Goal: Task Accomplishment & Management: Complete application form

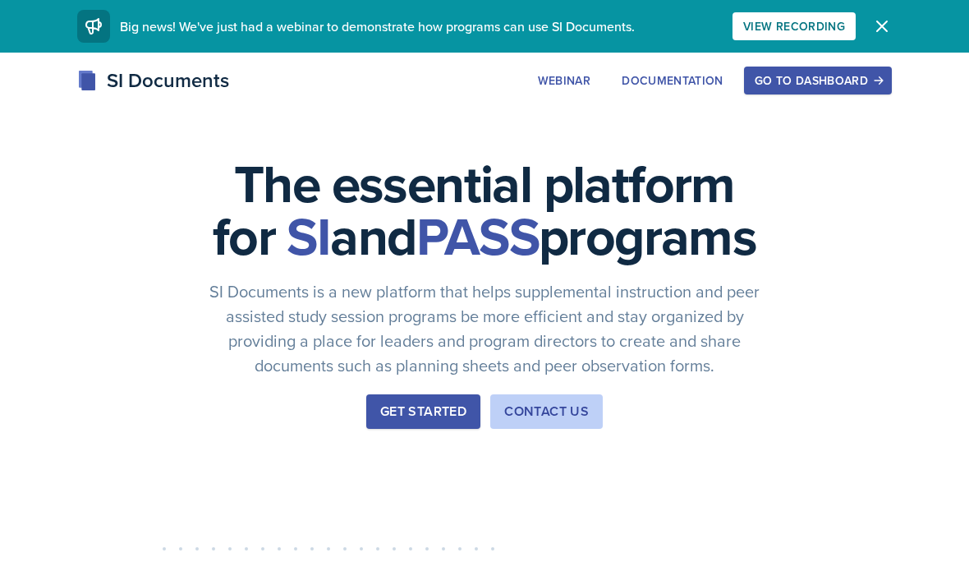
click at [833, 90] on button "Go to Dashboard" at bounding box center [818, 81] width 148 height 28
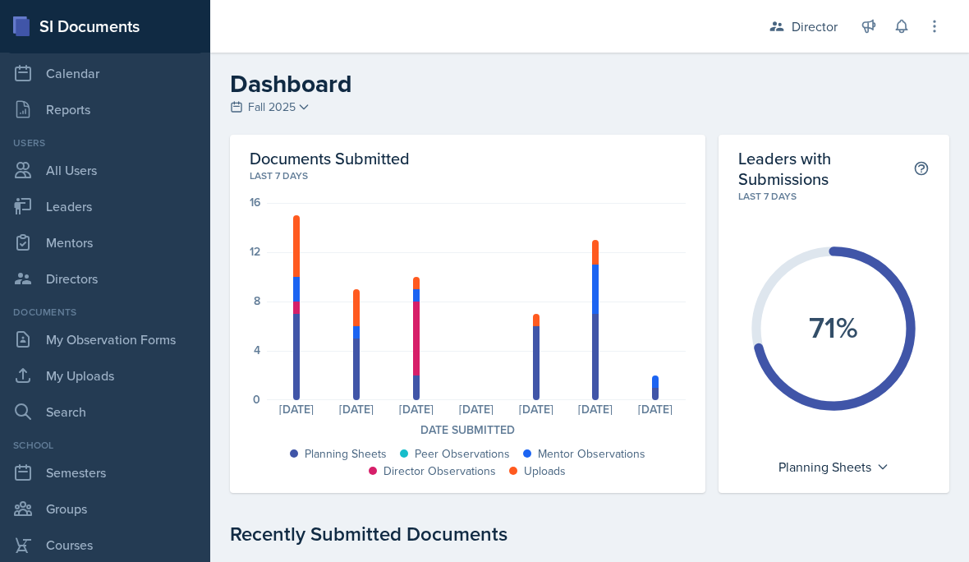
scroll to position [79, 0]
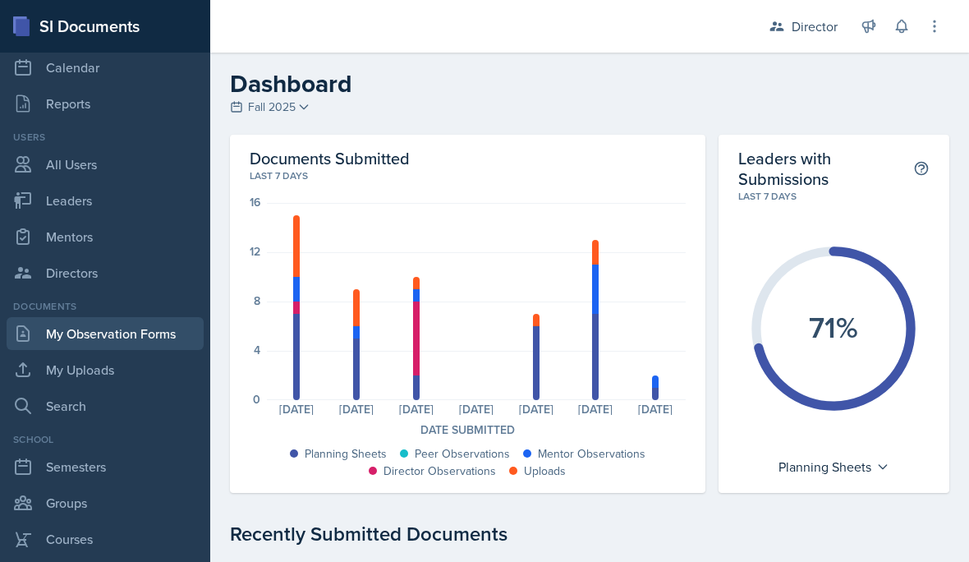
click at [88, 333] on link "My Observation Forms" at bounding box center [105, 333] width 197 height 33
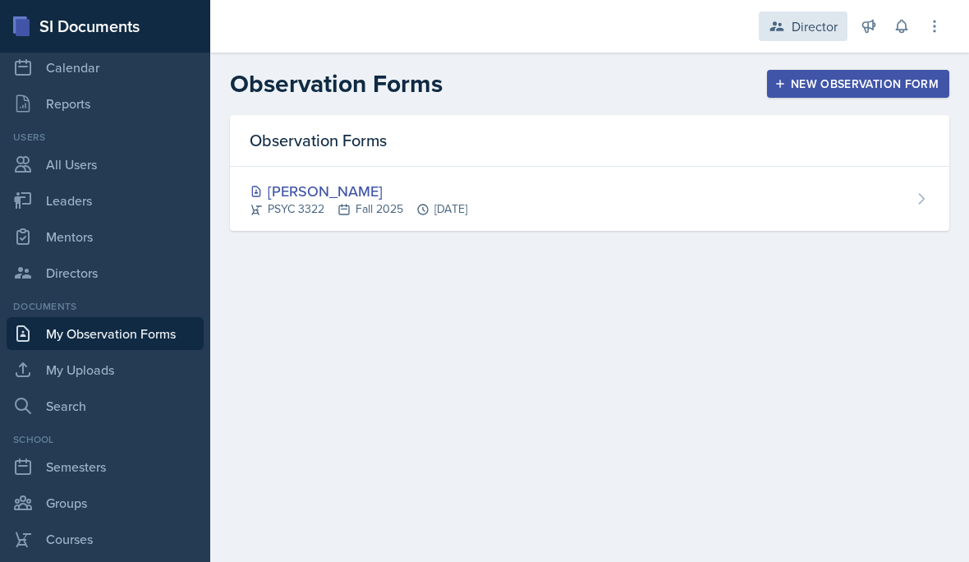
click at [824, 38] on div "Director" at bounding box center [803, 26] width 89 height 30
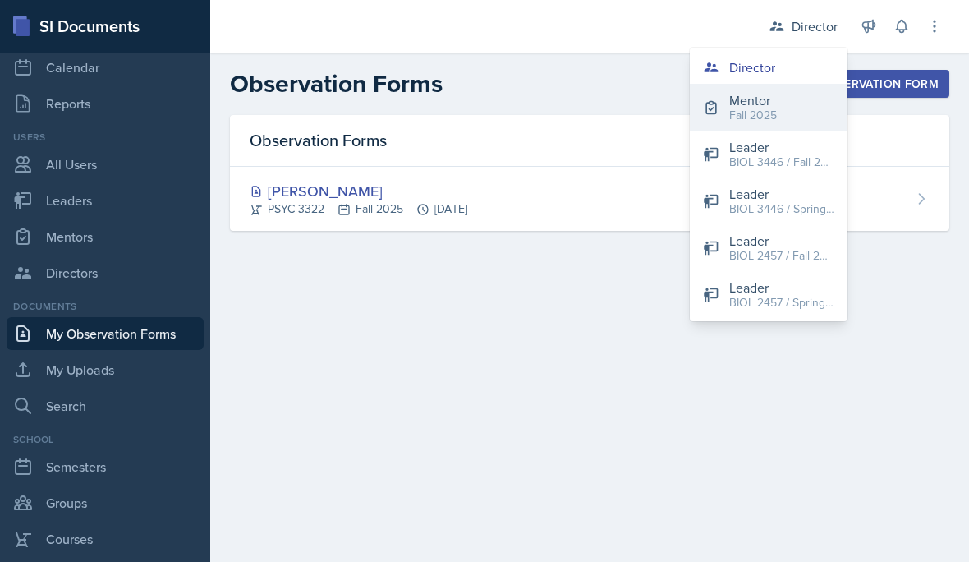
click at [796, 109] on button "Mentor Fall 2025" at bounding box center [769, 107] width 158 height 47
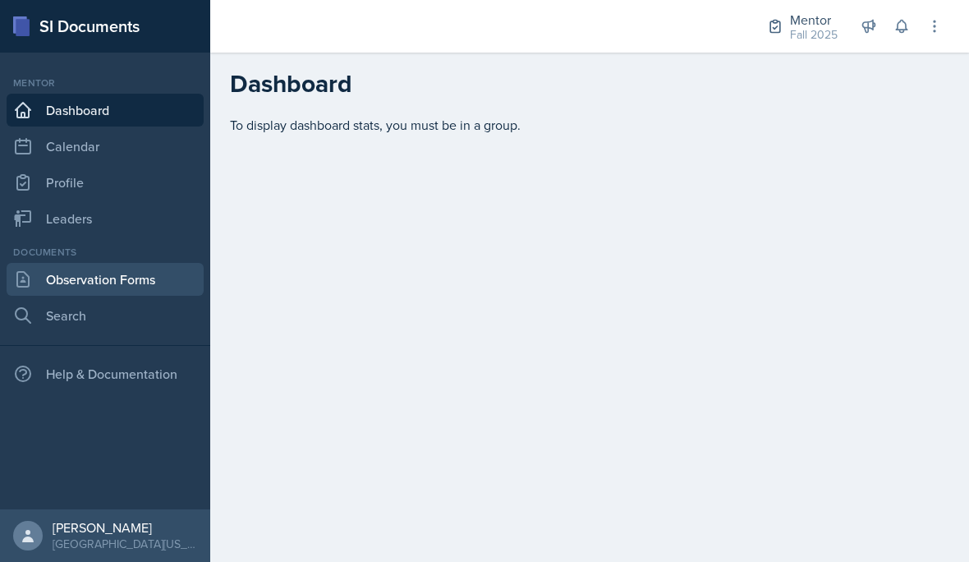
click at [69, 282] on link "Observation Forms" at bounding box center [105, 279] width 197 height 33
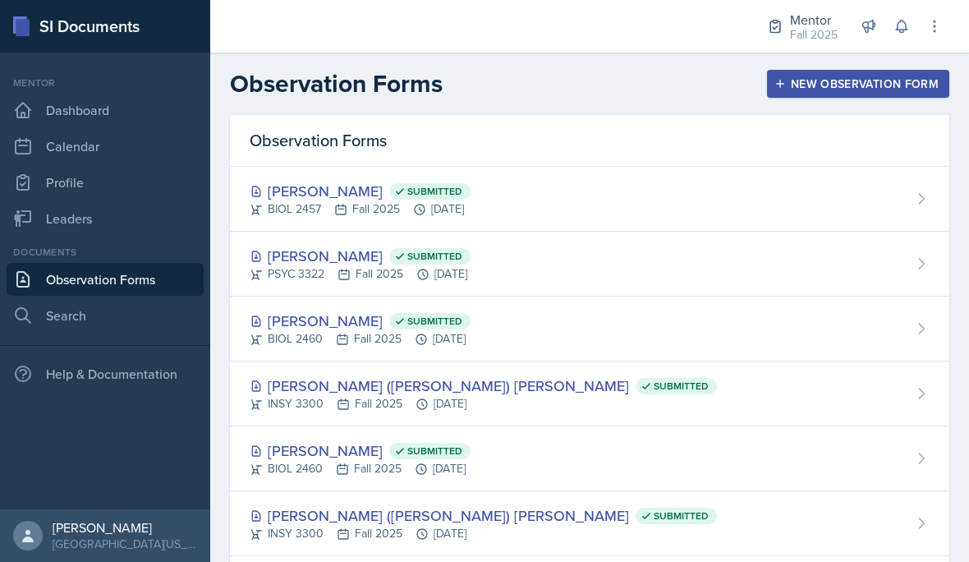
click at [874, 85] on div "New Observation Form" at bounding box center [858, 83] width 161 height 13
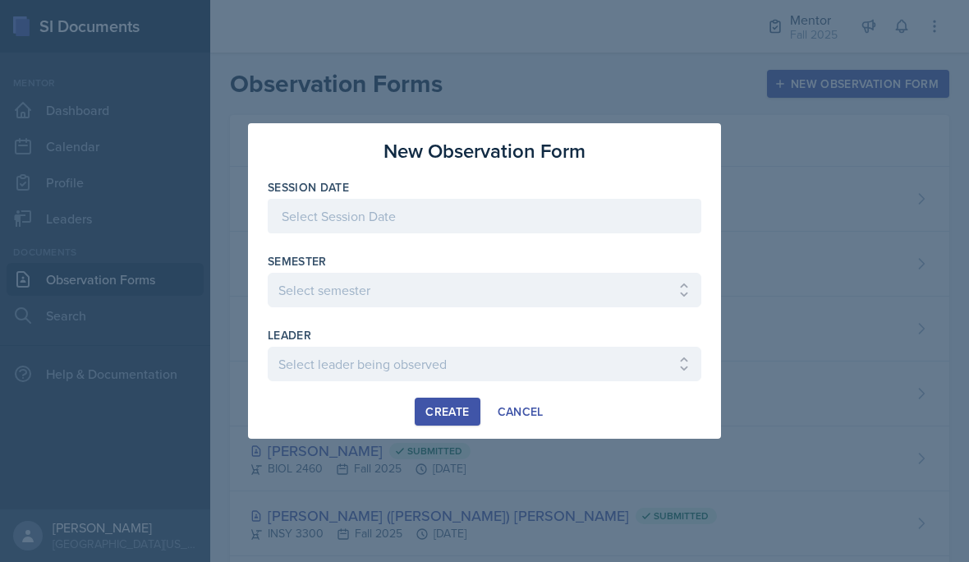
click at [618, 215] on div at bounding box center [485, 216] width 434 height 34
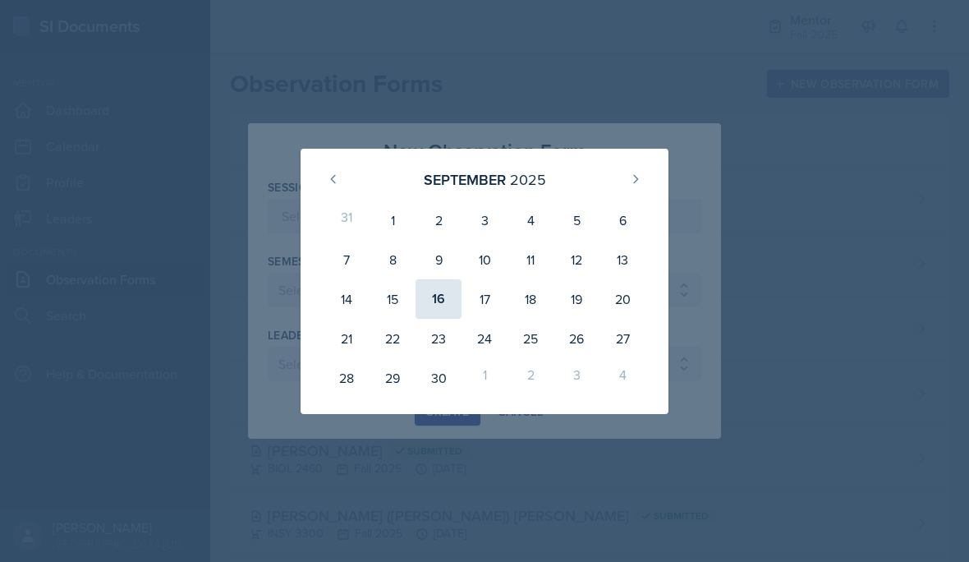
click at [443, 305] on div "16" at bounding box center [438, 298] width 46 height 39
type input "September 16th, 2025"
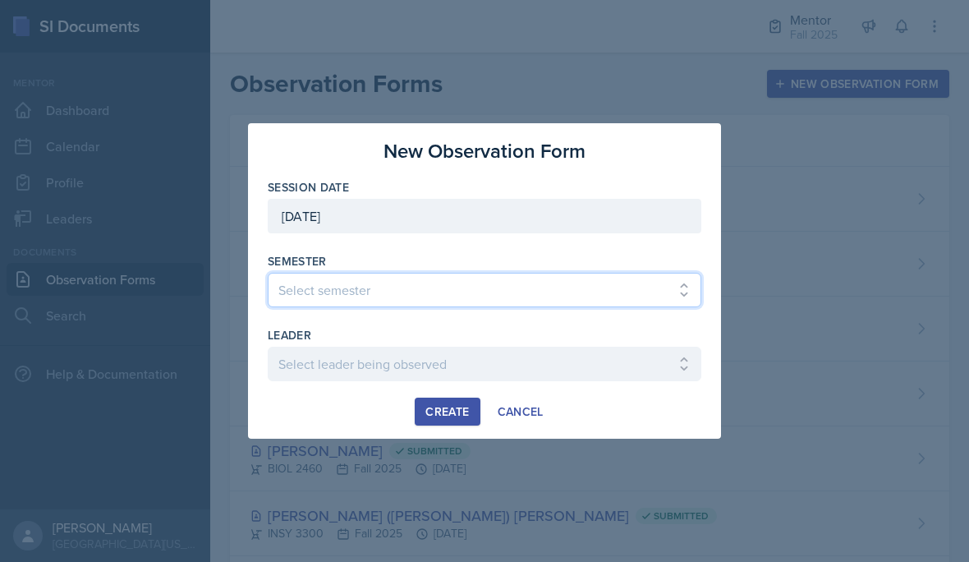
click at [451, 299] on select "Select semester All Fall 2024 Spring 2025 Fall 2025 Spring 2024 Fall 2023" at bounding box center [485, 290] width 434 height 34
select select "a8c40de0-d7eb-4f82-90ee-ac0c6ce45f71"
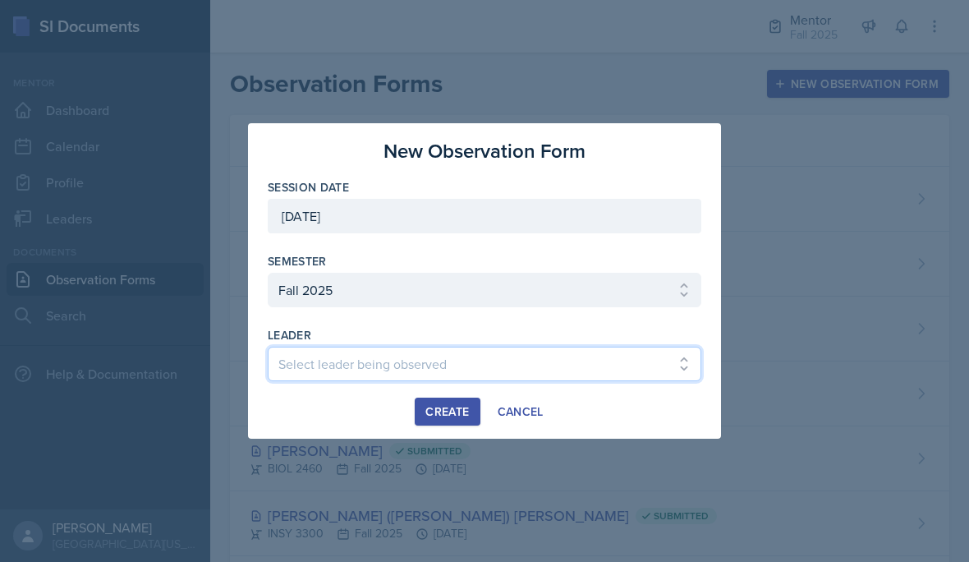
click at [351, 375] on select "Select leader being observed Chelsea Olowodola / BIOL 2458 / Gautam's Group Nis…" at bounding box center [485, 364] width 434 height 34
click at [360, 374] on select "Select leader being observed Chelsea Olowodola / BIOL 2458 / Gautam's Group Nis…" at bounding box center [485, 364] width 434 height 34
select select "03d8e17e-0ae3-41ad-8c15-058532549338"
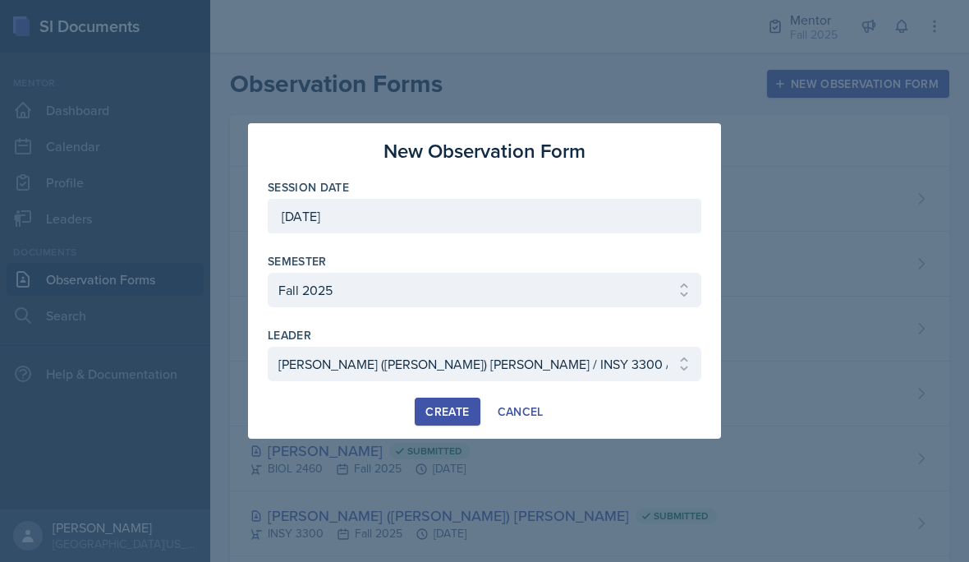
click at [455, 411] on div "Create" at bounding box center [447, 411] width 44 height 13
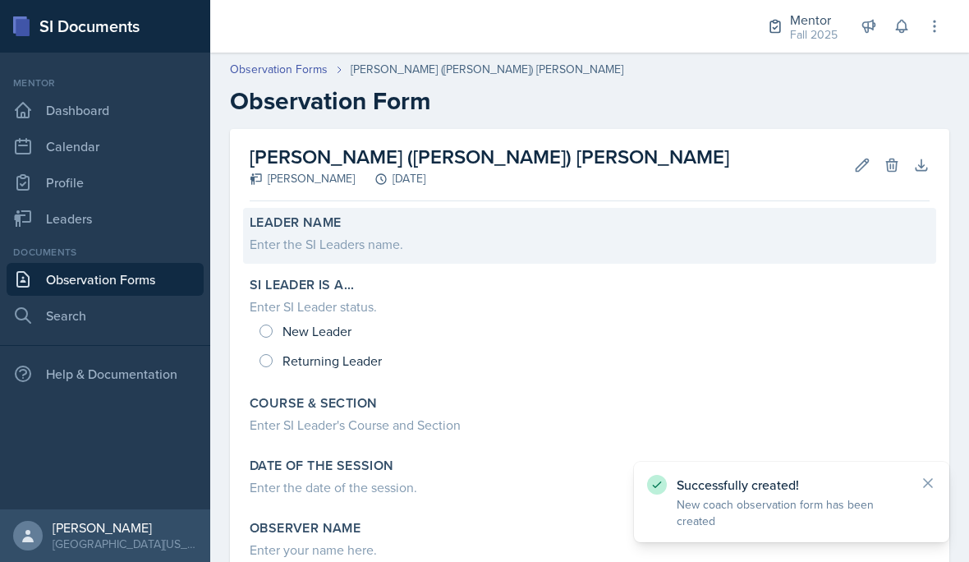
click at [388, 250] on div "Enter the SI Leaders name." at bounding box center [590, 244] width 680 height 20
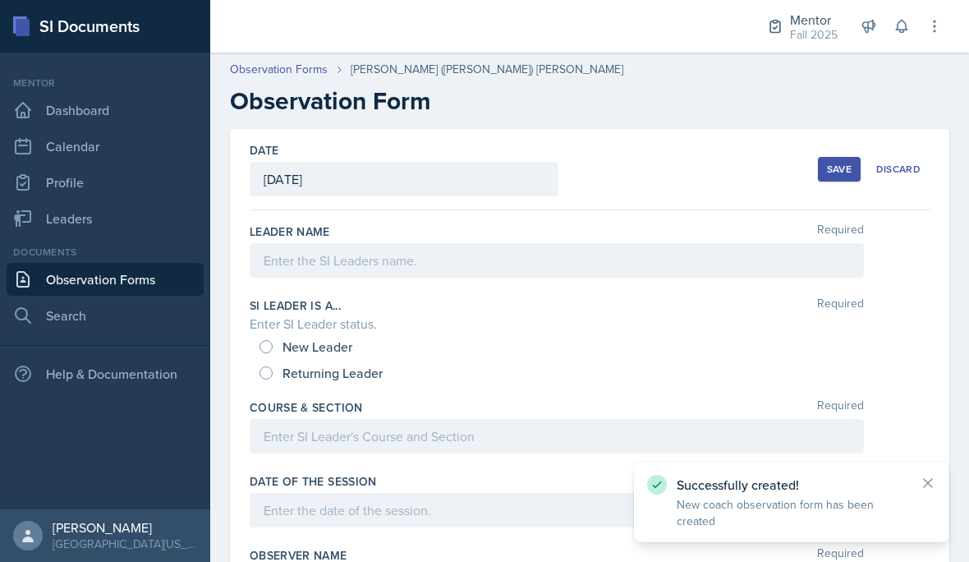
click at [465, 290] on div "Leader Name Required" at bounding box center [590, 254] width 680 height 74
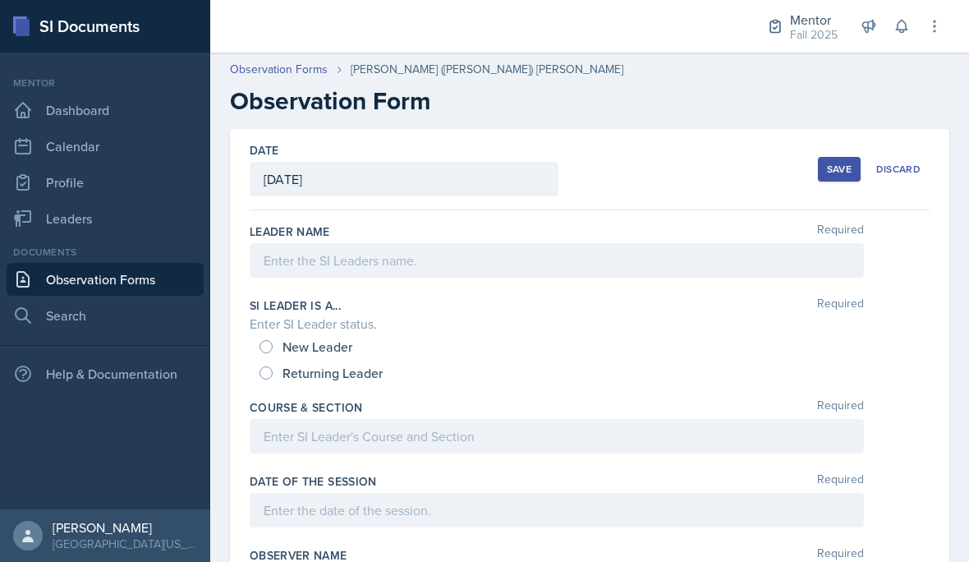
click at [496, 264] on div at bounding box center [557, 260] width 614 height 34
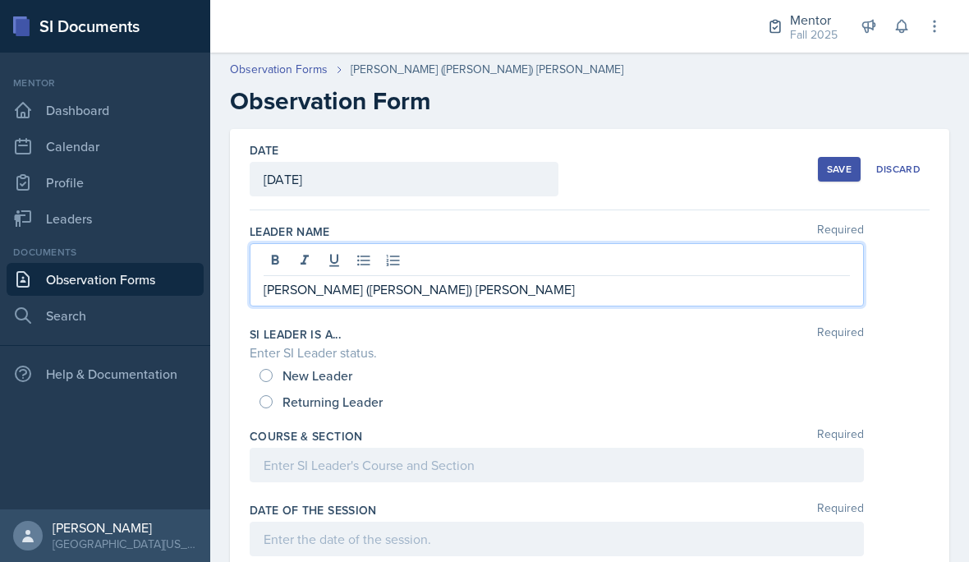
click at [282, 393] on span "Returning Leader" at bounding box center [332, 401] width 100 height 16
click at [273, 395] on input "Returning Leader" at bounding box center [265, 401] width 13 height 13
radio input "true"
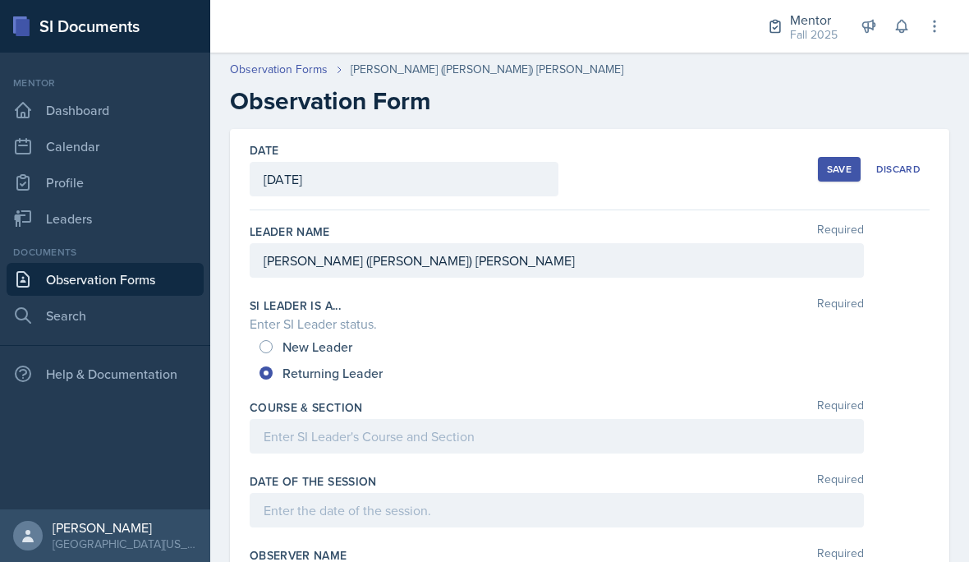
click at [262, 334] on div "New Leader" at bounding box center [307, 346] width 96 height 26
click at [269, 350] on input "New Leader" at bounding box center [265, 346] width 13 height 13
radio input "true"
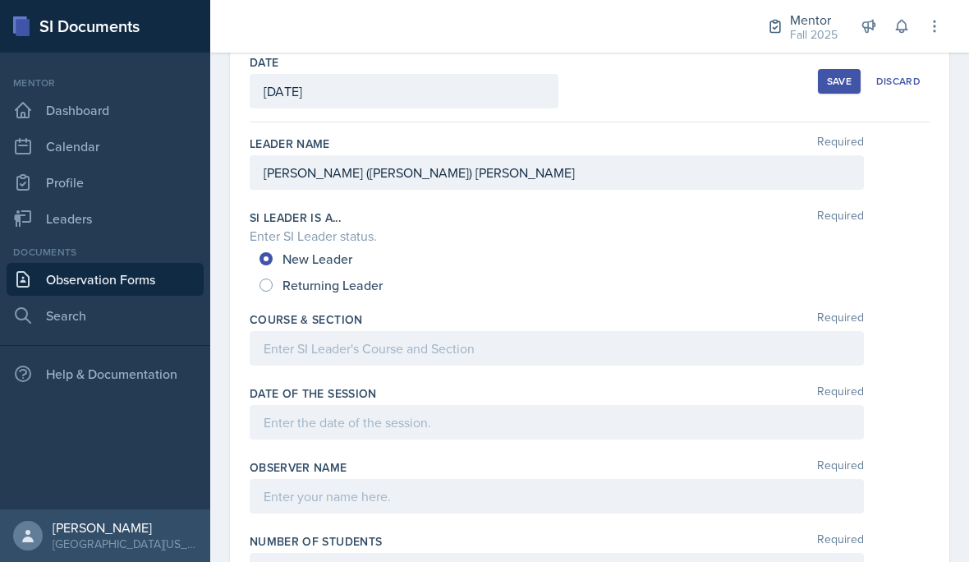
scroll to position [94, 0]
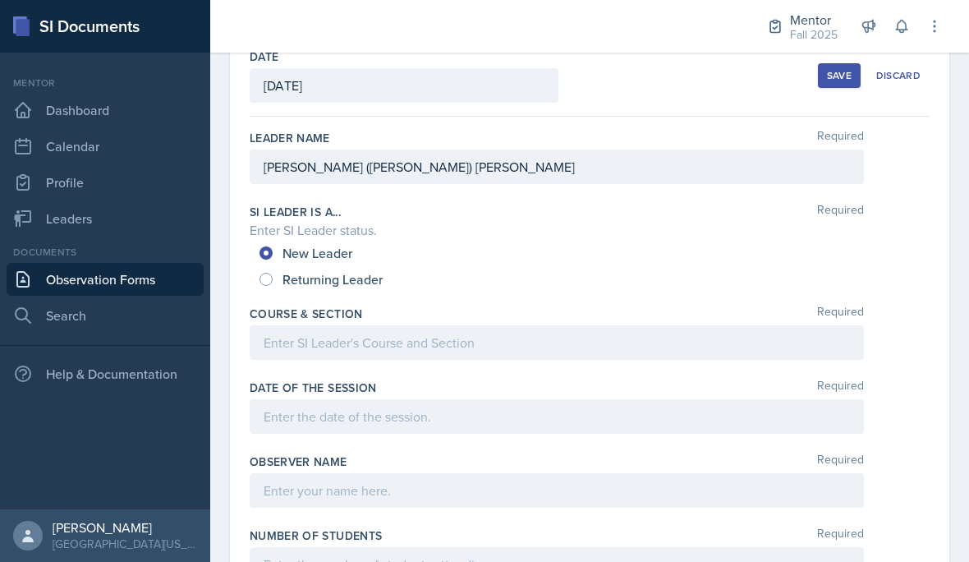
click at [475, 347] on div at bounding box center [557, 342] width 614 height 34
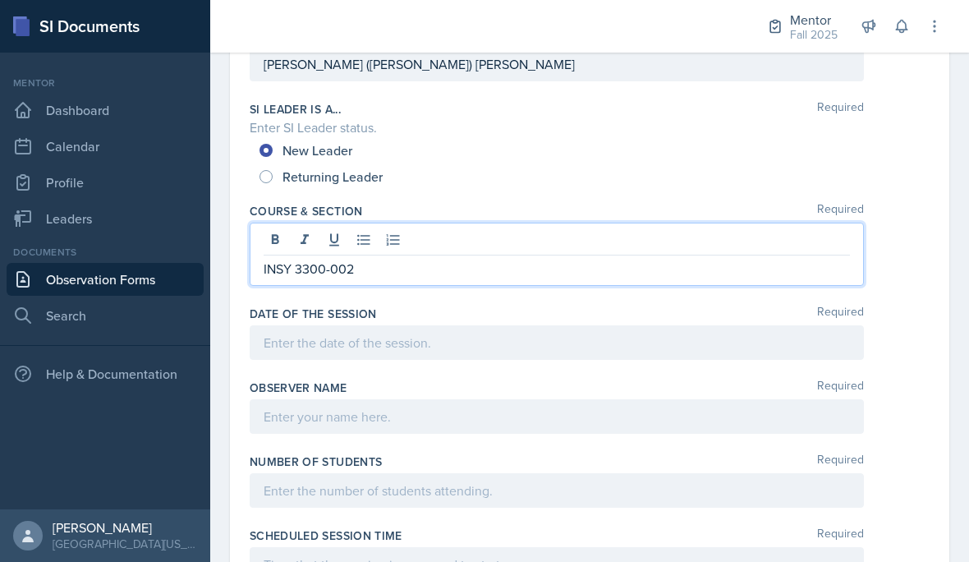
scroll to position [195, 0]
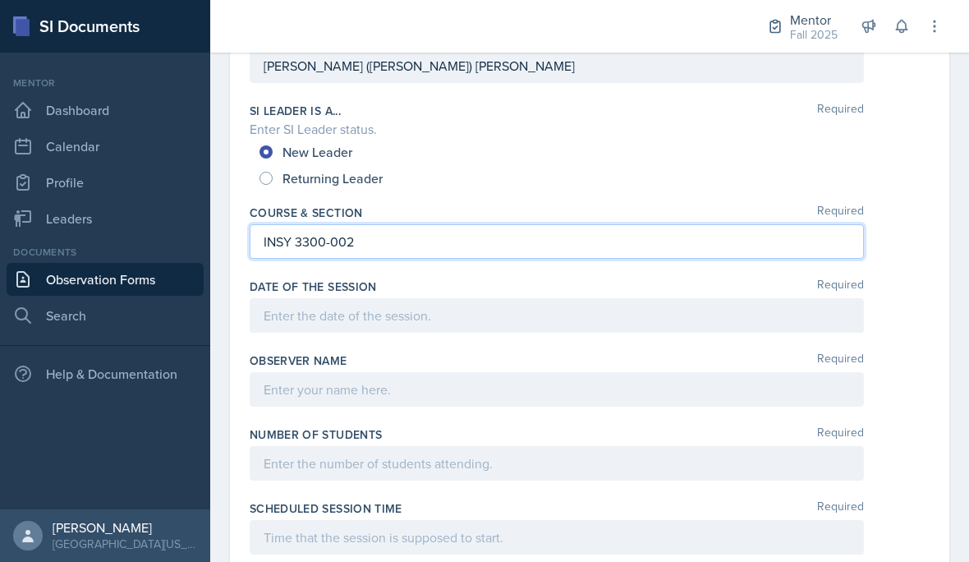
click at [489, 342] on div "Date of the Session Required" at bounding box center [590, 309] width 680 height 74
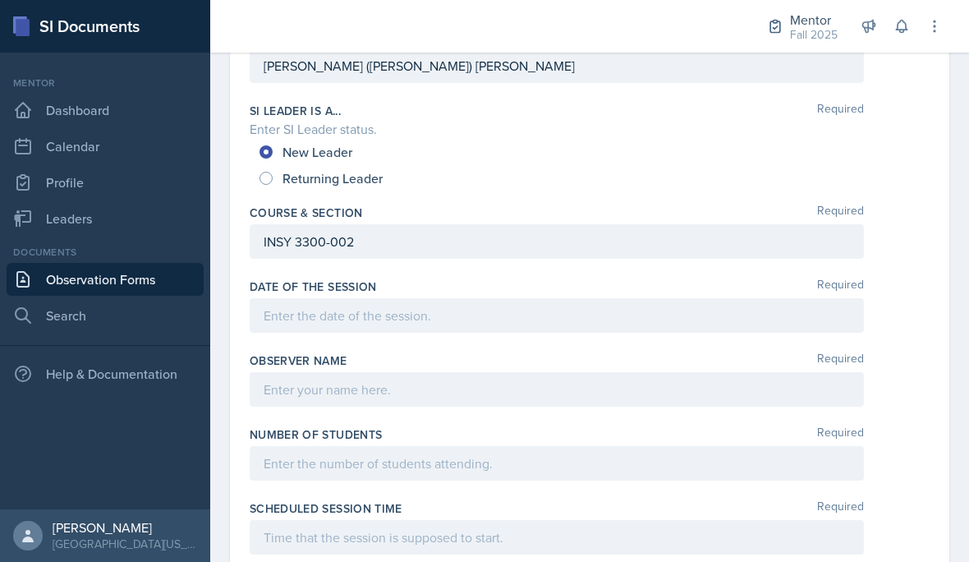
click at [510, 324] on div at bounding box center [557, 315] width 614 height 34
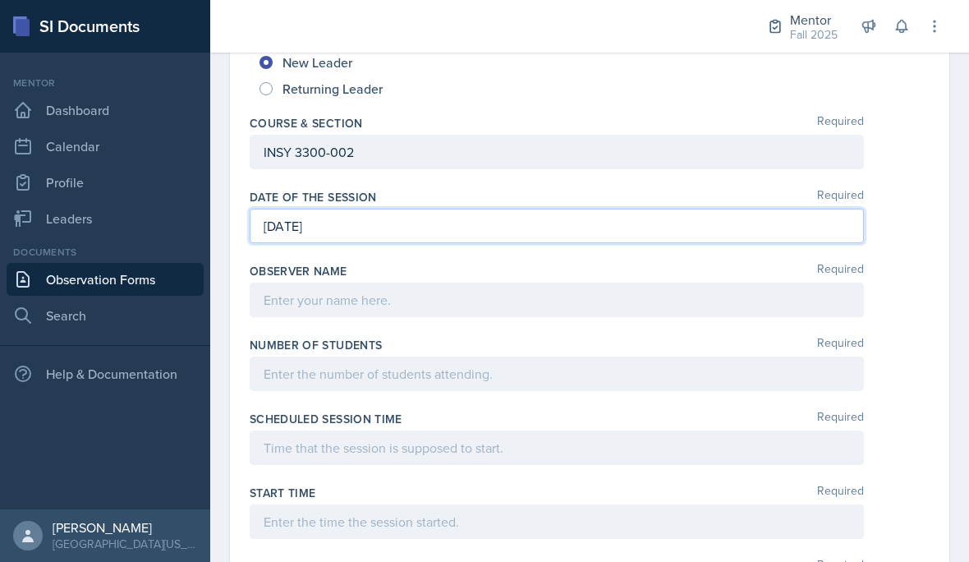
scroll to position [360, 0]
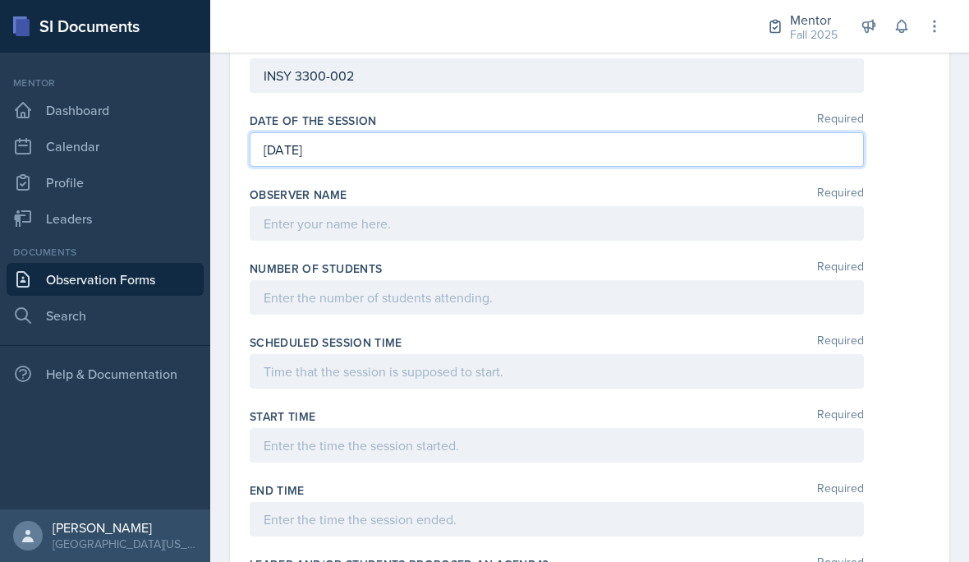
click at [443, 231] on div at bounding box center [557, 223] width 614 height 34
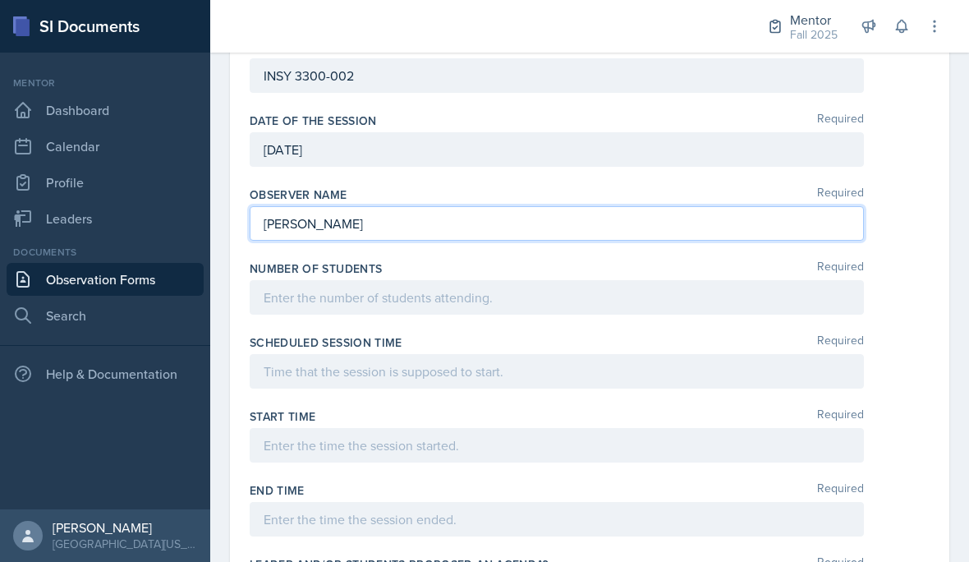
click at [501, 333] on div "Scheduled session time Required" at bounding box center [590, 365] width 680 height 74
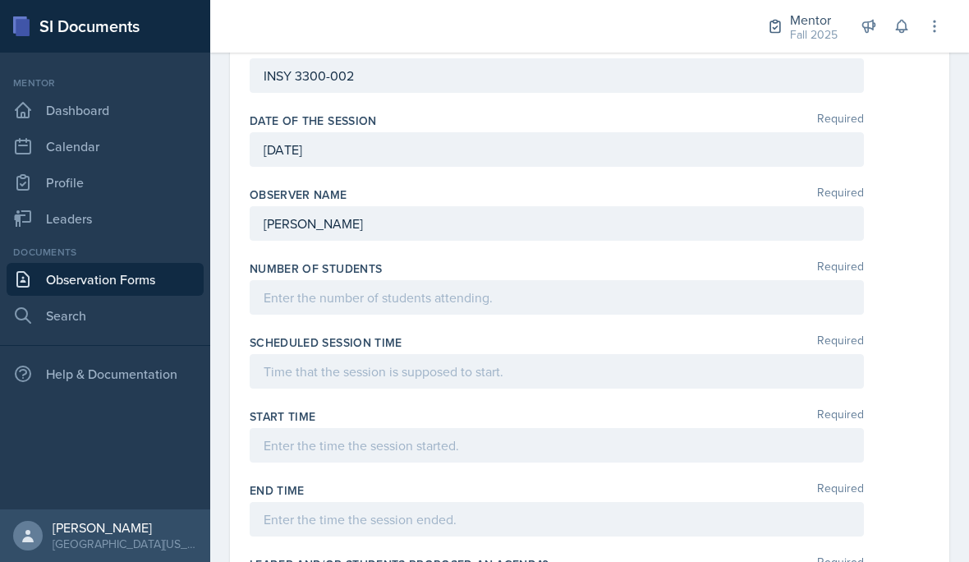
click at [380, 305] on div at bounding box center [557, 297] width 614 height 34
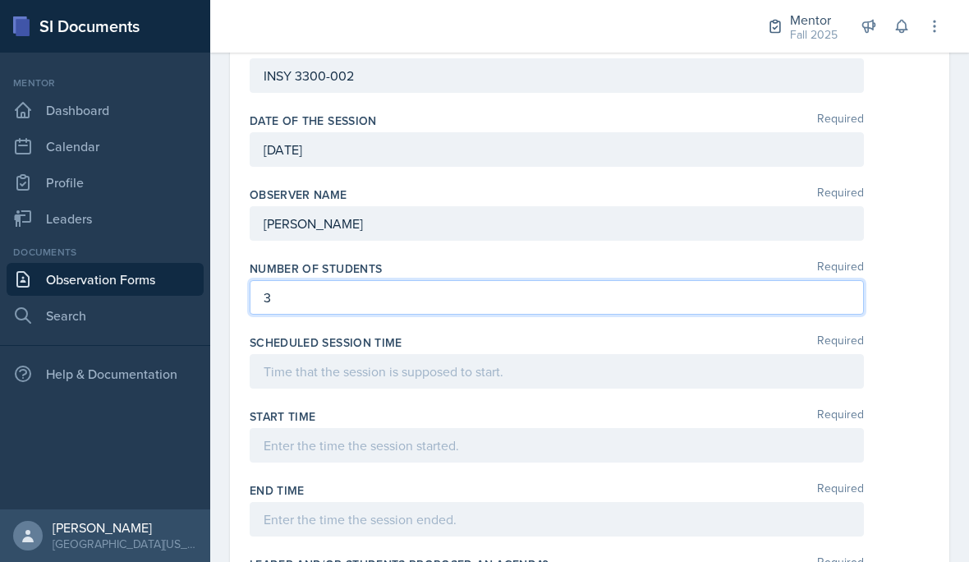
click at [542, 379] on div at bounding box center [557, 371] width 614 height 34
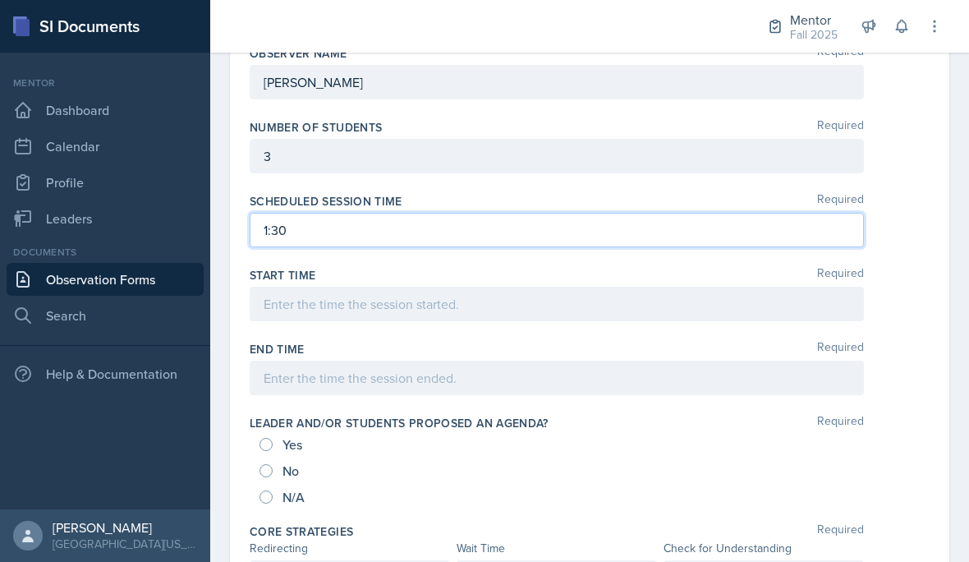
scroll to position [521, 0]
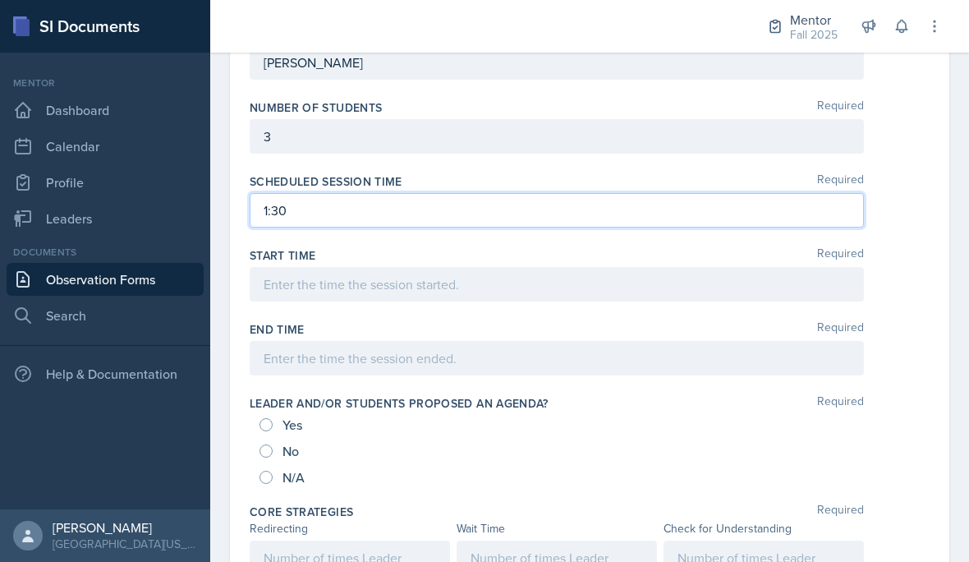
click at [514, 281] on div at bounding box center [557, 284] width 614 height 34
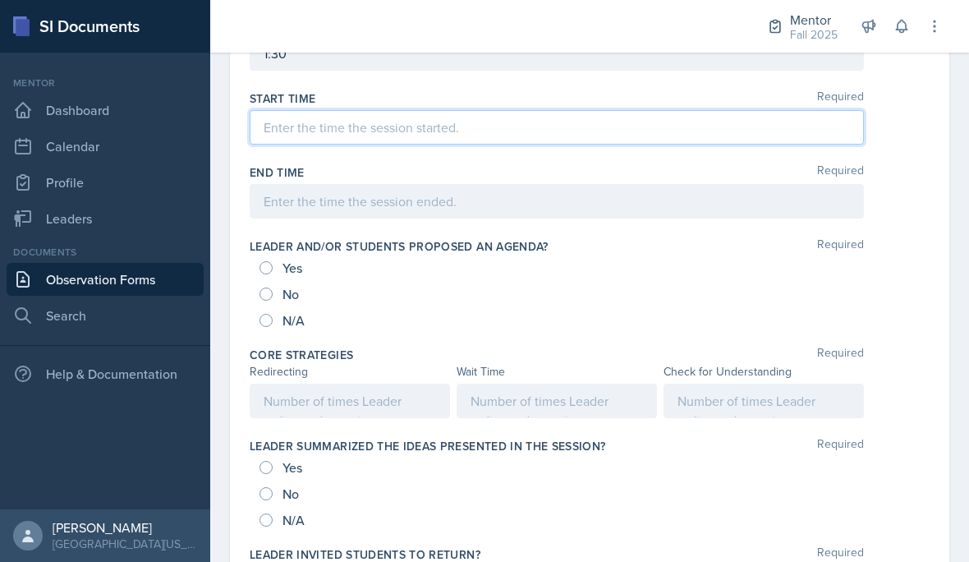
scroll to position [682, 0]
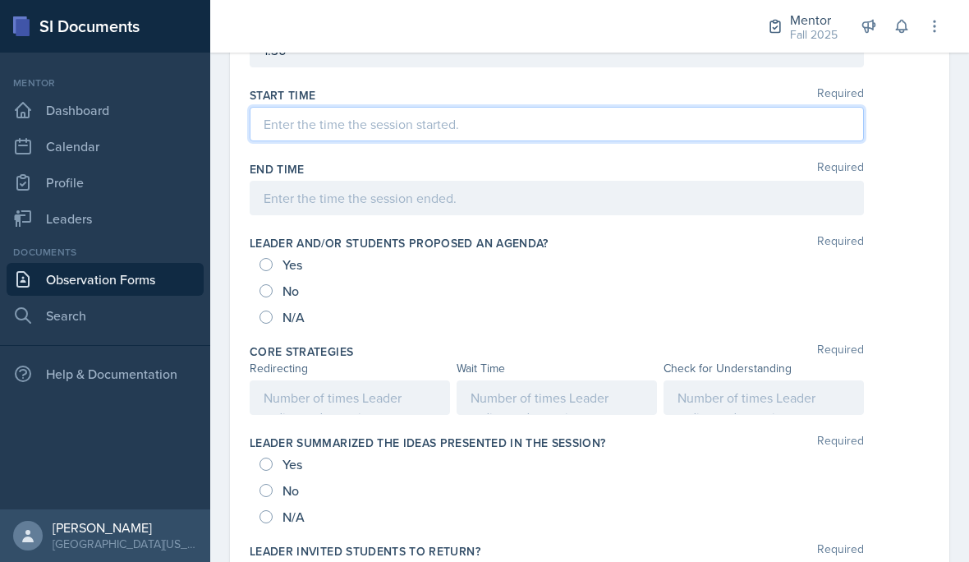
click at [282, 271] on span "Yes" at bounding box center [292, 264] width 20 height 16
click at [273, 271] on input "Yes" at bounding box center [265, 264] width 13 height 13
radio input "true"
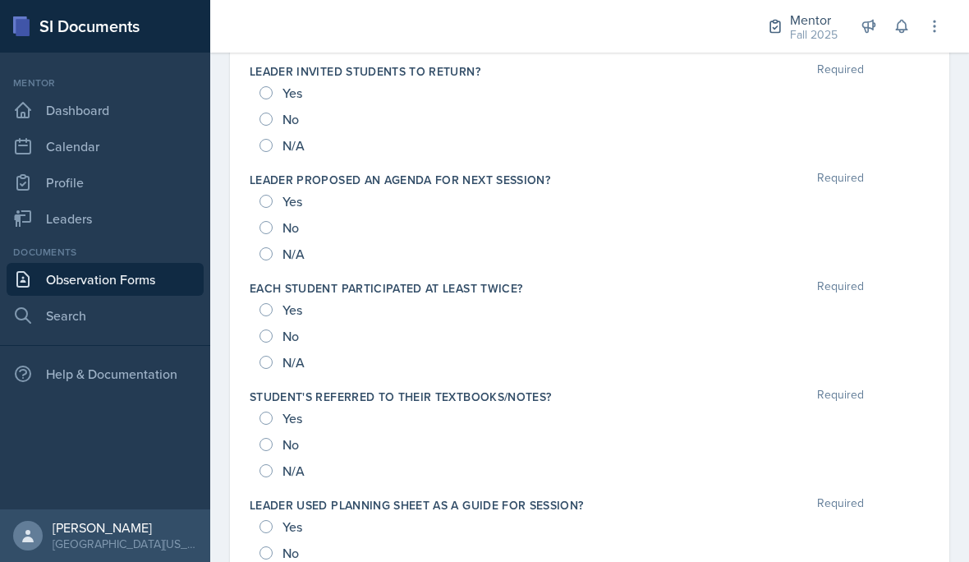
scroll to position [1167, 0]
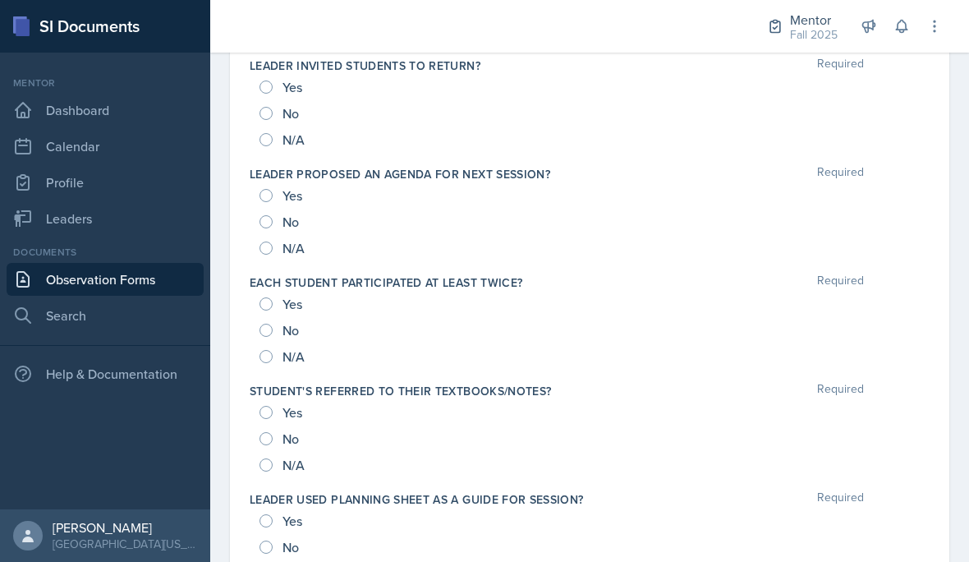
click at [270, 197] on input "Yes" at bounding box center [265, 195] width 13 height 13
radio input "true"
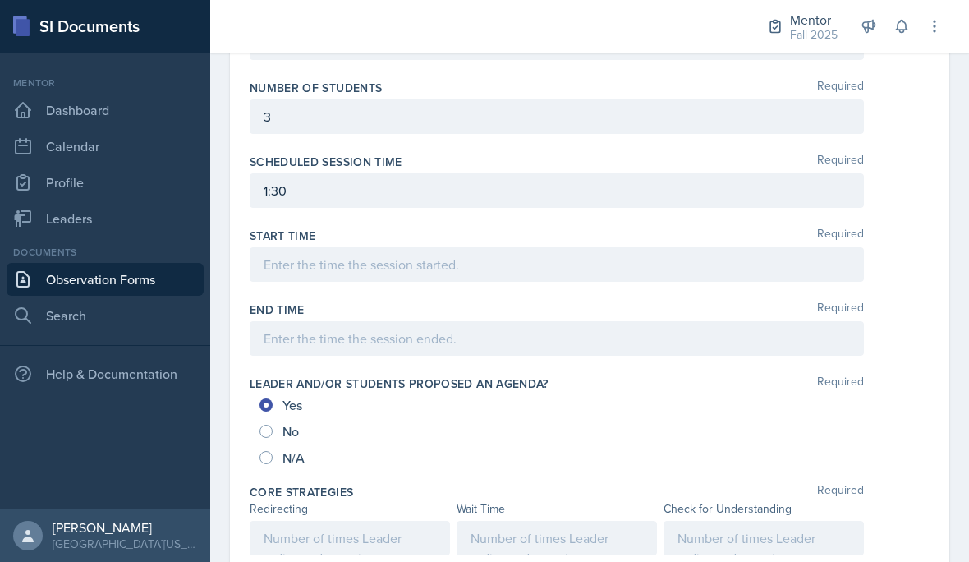
scroll to position [540, 0]
click at [369, 117] on div "3" at bounding box center [557, 117] width 614 height 34
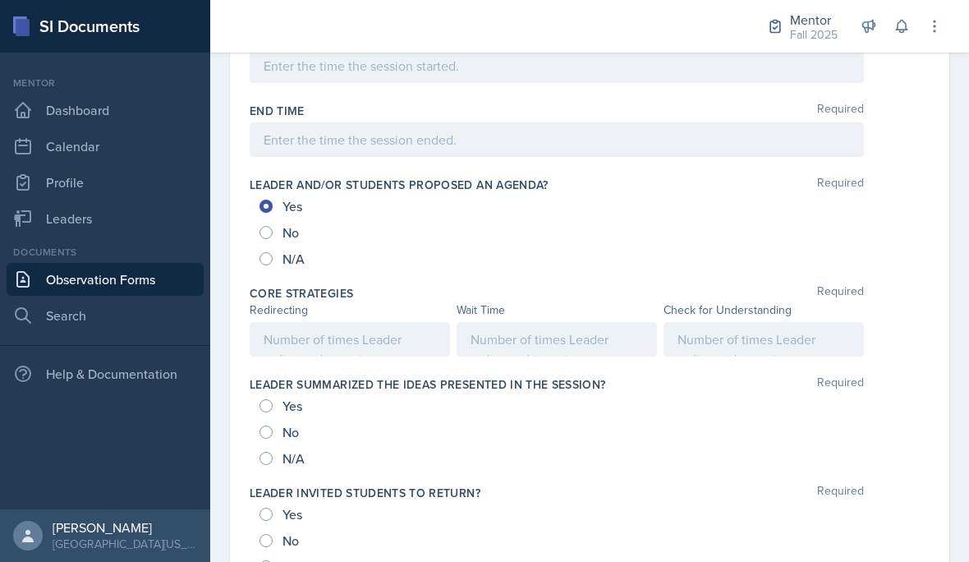
scroll to position [740, 0]
click at [528, 342] on div at bounding box center [557, 339] width 200 height 34
click at [365, 331] on div at bounding box center [350, 339] width 200 height 34
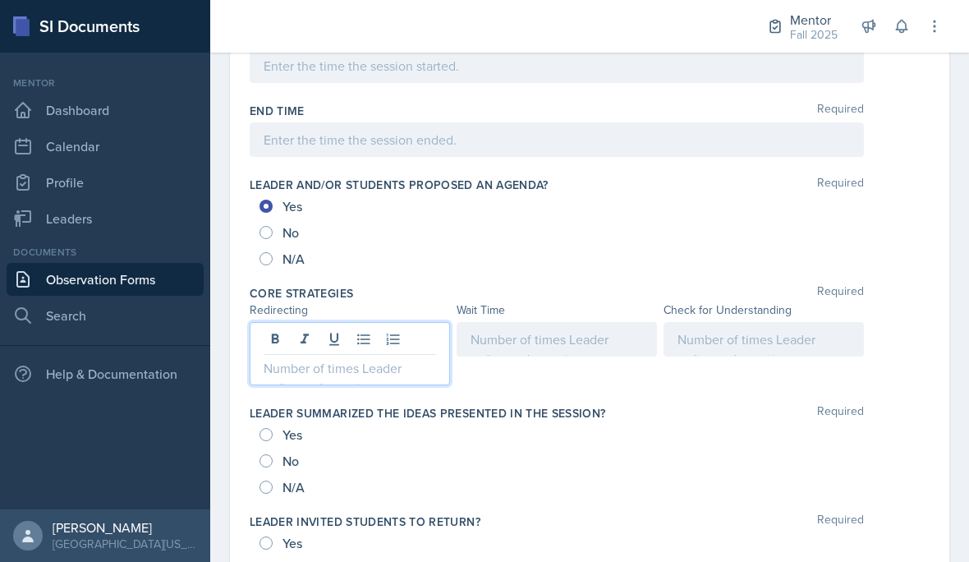
click at [531, 347] on div at bounding box center [557, 339] width 200 height 34
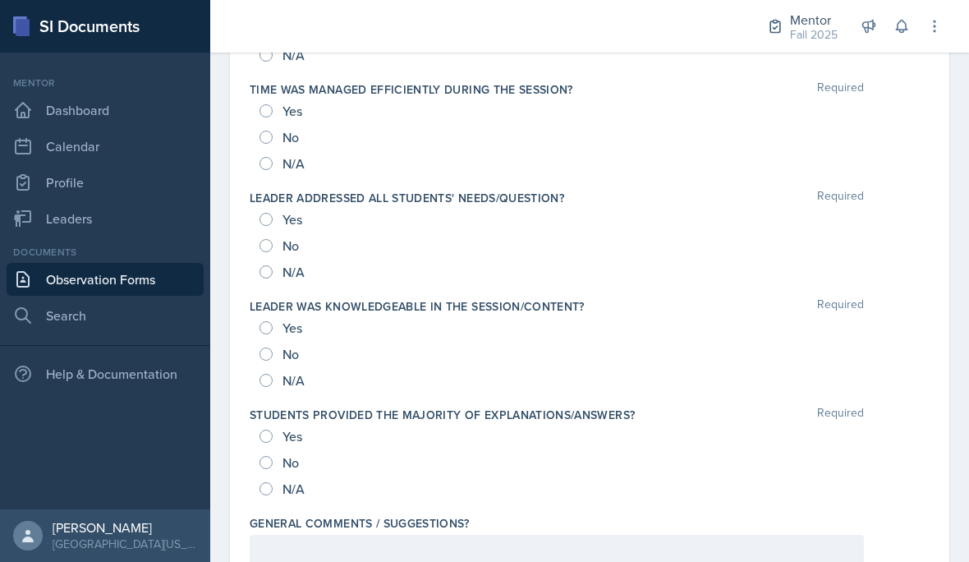
scroll to position [1684, 0]
click at [652, 433] on div "Yes" at bounding box center [589, 437] width 660 height 26
click at [508, 539] on div at bounding box center [557, 552] width 614 height 34
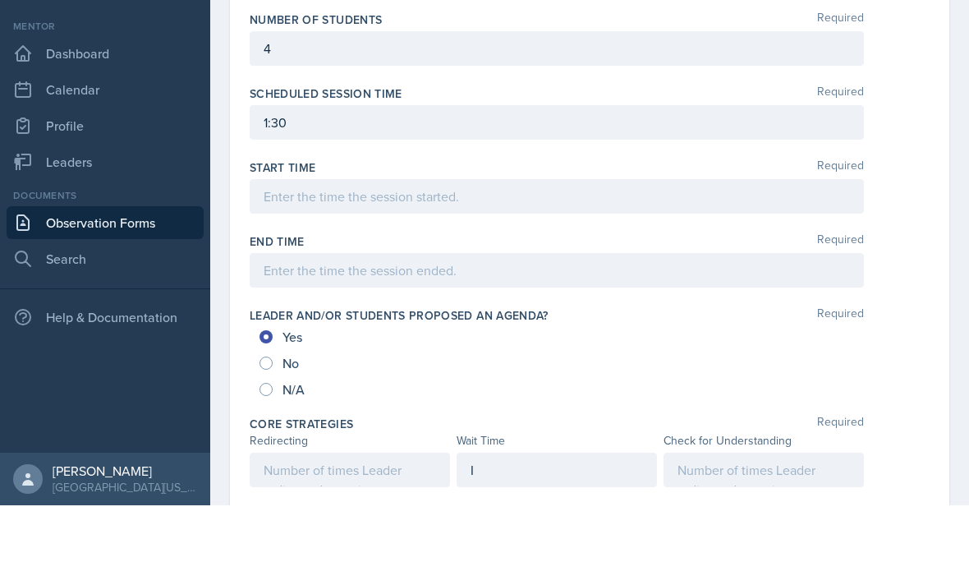
scroll to position [558, 0]
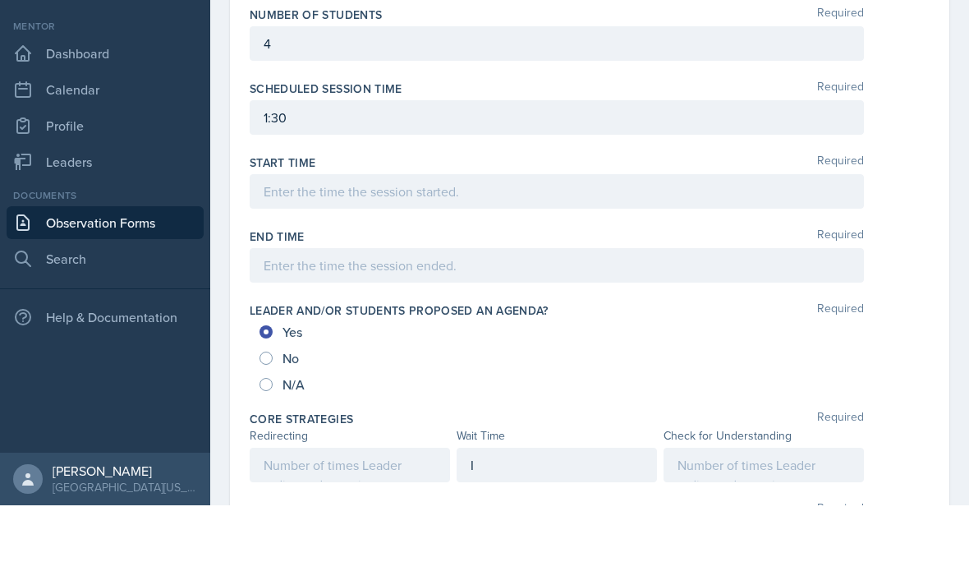
click at [723, 504] on div at bounding box center [763, 521] width 200 height 34
click at [503, 504] on div "I" at bounding box center [557, 521] width 200 height 34
click at [723, 504] on div at bounding box center [763, 521] width 200 height 34
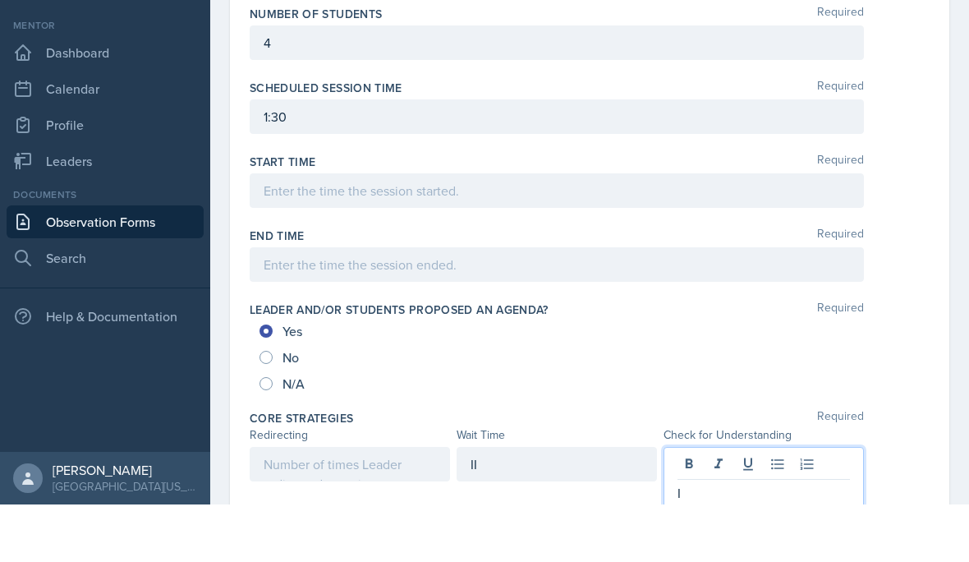
scroll to position [75, 0]
click at [357, 504] on div at bounding box center [350, 521] width 200 height 34
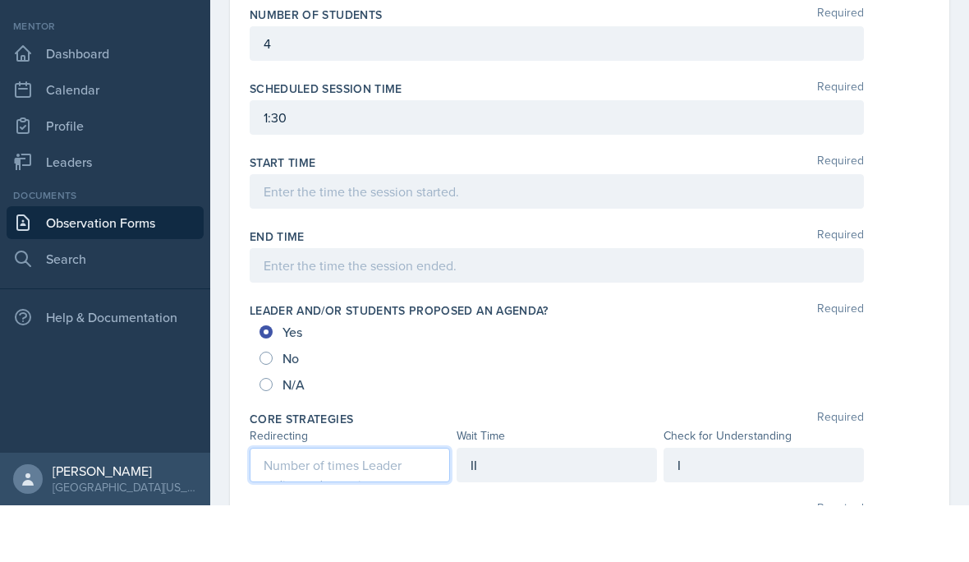
click at [416, 231] on div at bounding box center [557, 248] width 614 height 34
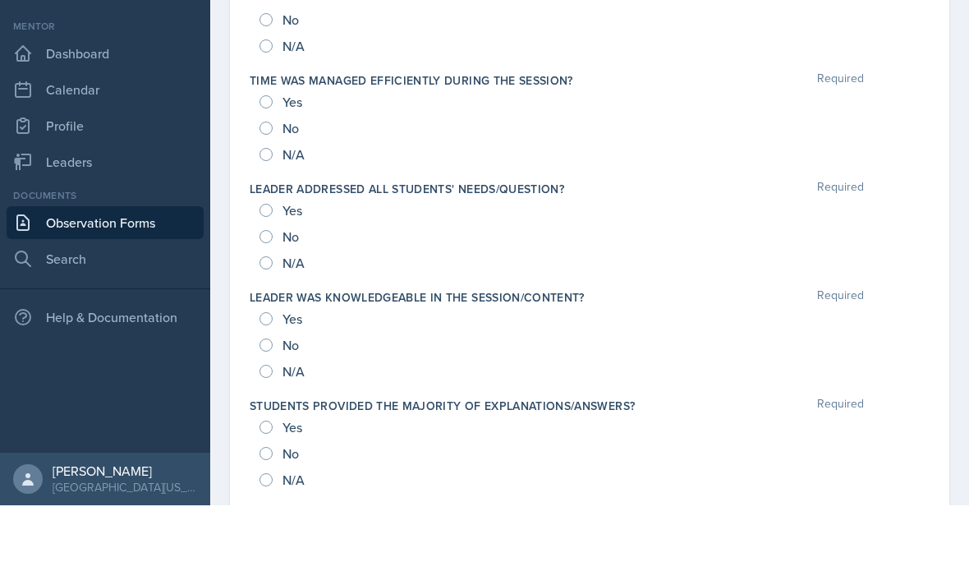
scroll to position [1639, 0]
click at [270, 367] on input "Yes" at bounding box center [265, 373] width 13 height 13
radio input "true"
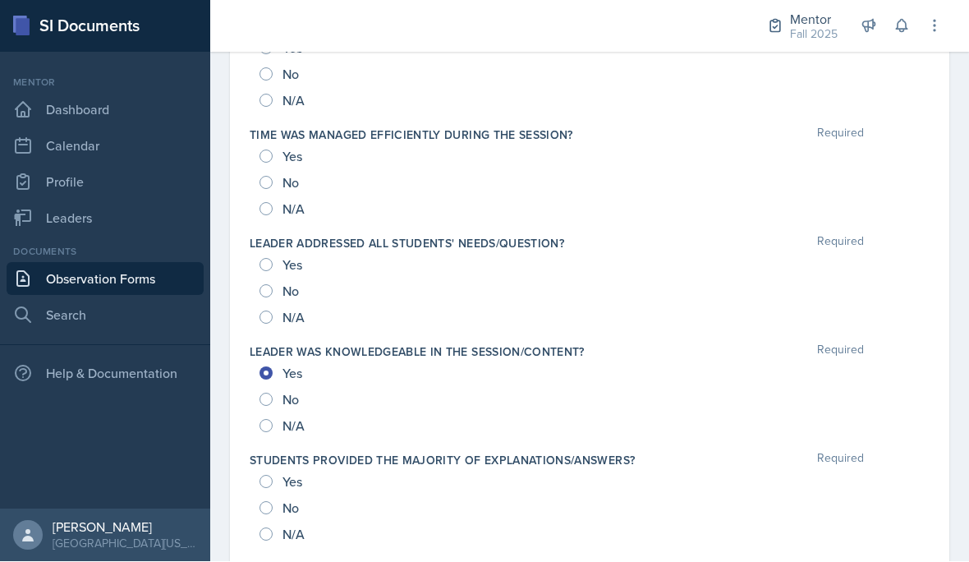
click at [278, 469] on div "Yes" at bounding box center [282, 482] width 46 height 26
click at [270, 475] on input "Yes" at bounding box center [265, 481] width 13 height 13
radio input "true"
click at [265, 259] on input "Yes" at bounding box center [265, 265] width 13 height 13
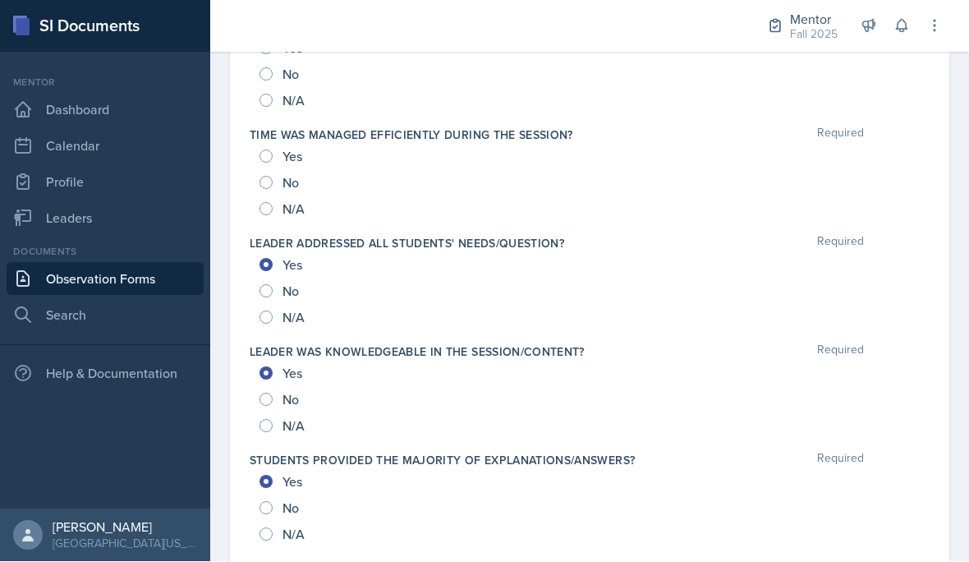
radio input "true"
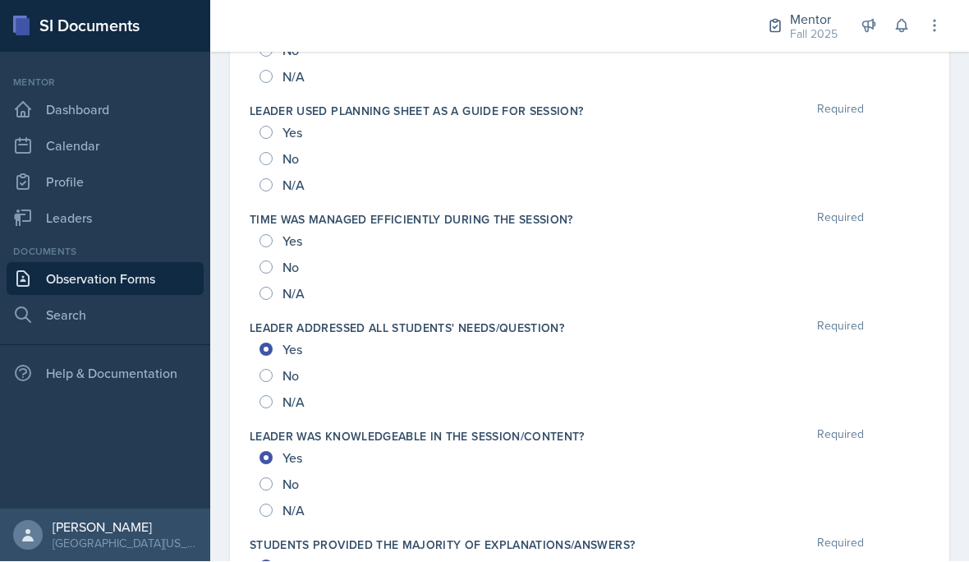
click at [272, 235] on input "Yes" at bounding box center [265, 241] width 13 height 13
radio input "true"
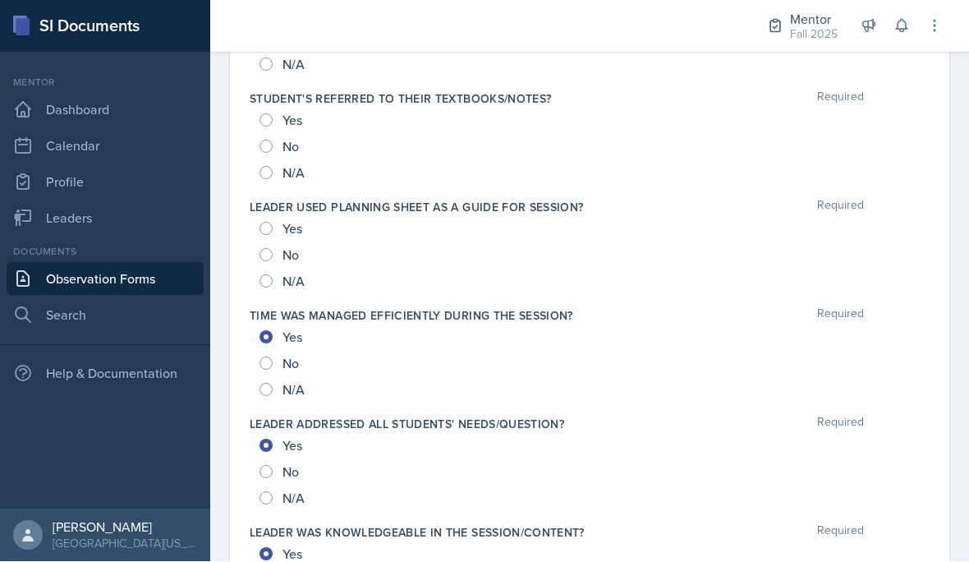
scroll to position [1454, 0]
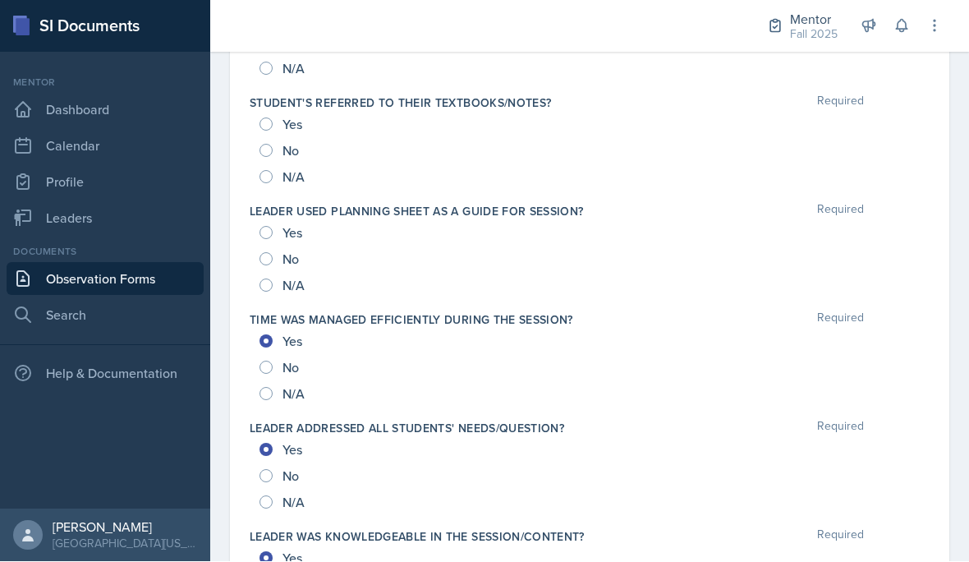
click at [270, 220] on div "Yes" at bounding box center [282, 233] width 46 height 26
click at [273, 220] on div "Yes" at bounding box center [282, 233] width 46 height 26
click at [269, 227] on input "Yes" at bounding box center [265, 233] width 13 height 13
radio input "true"
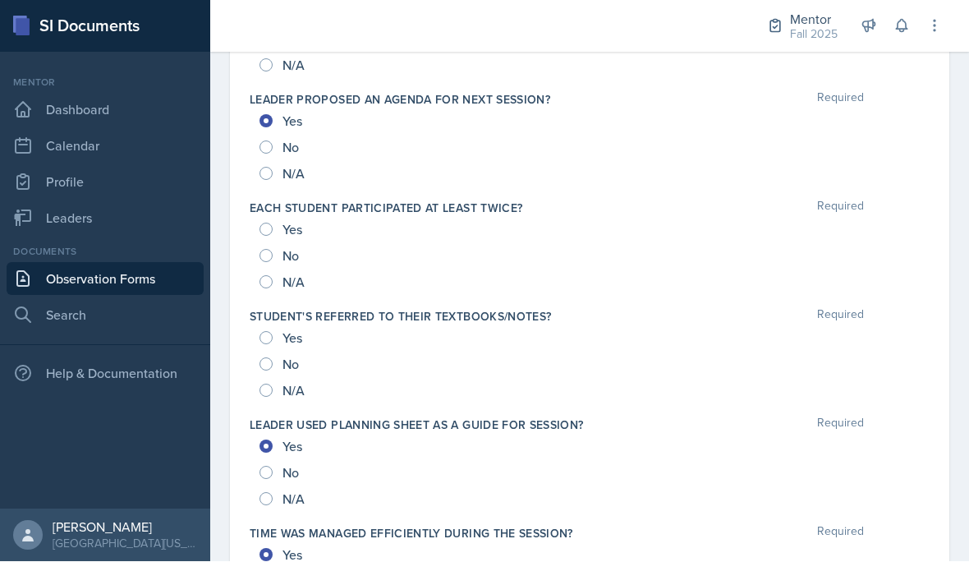
scroll to position [1242, 0]
click at [270, 330] on input "Yes" at bounding box center [265, 336] width 13 height 13
radio input "true"
click at [266, 222] on input "Yes" at bounding box center [265, 228] width 13 height 13
radio input "true"
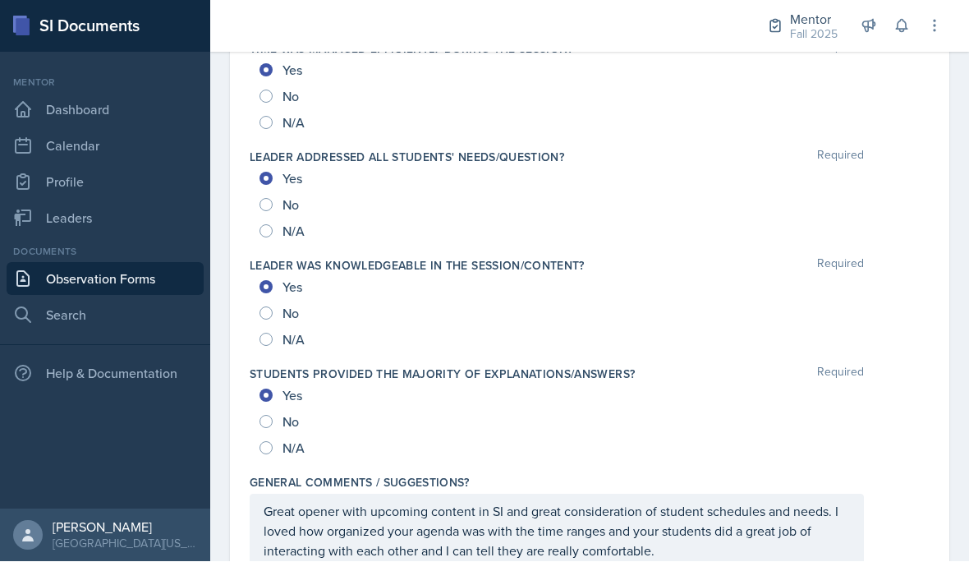
scroll to position [1723, 0]
click at [700, 503] on p "Great opener with upcoming content in SI and great consideration of student sch…" at bounding box center [557, 532] width 586 height 59
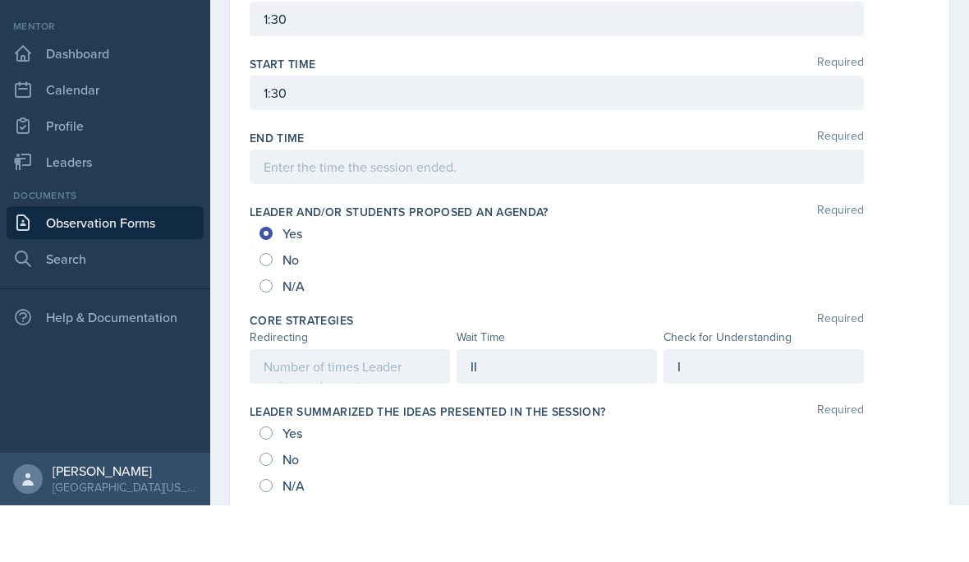
scroll to position [650, 0]
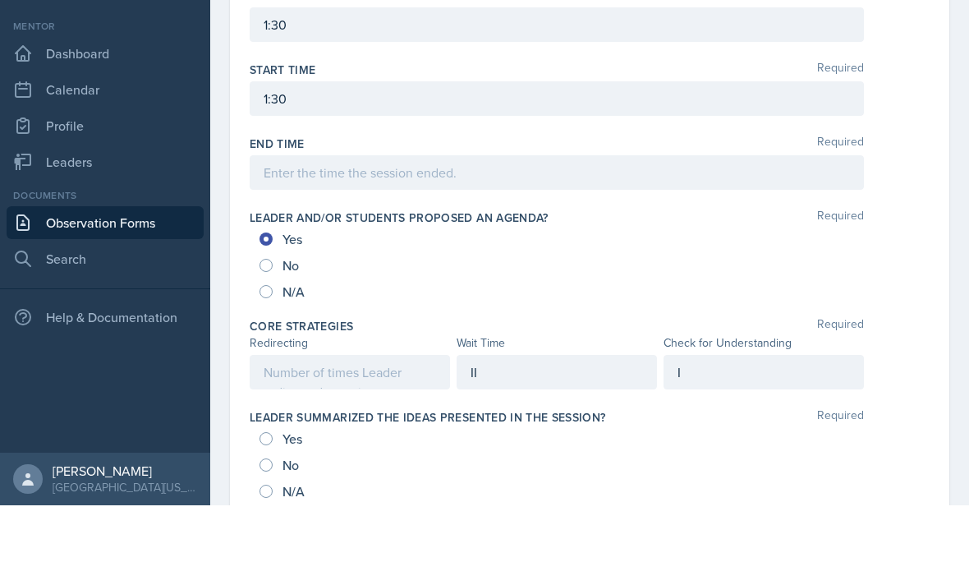
click at [399, 411] on div at bounding box center [350, 428] width 200 height 34
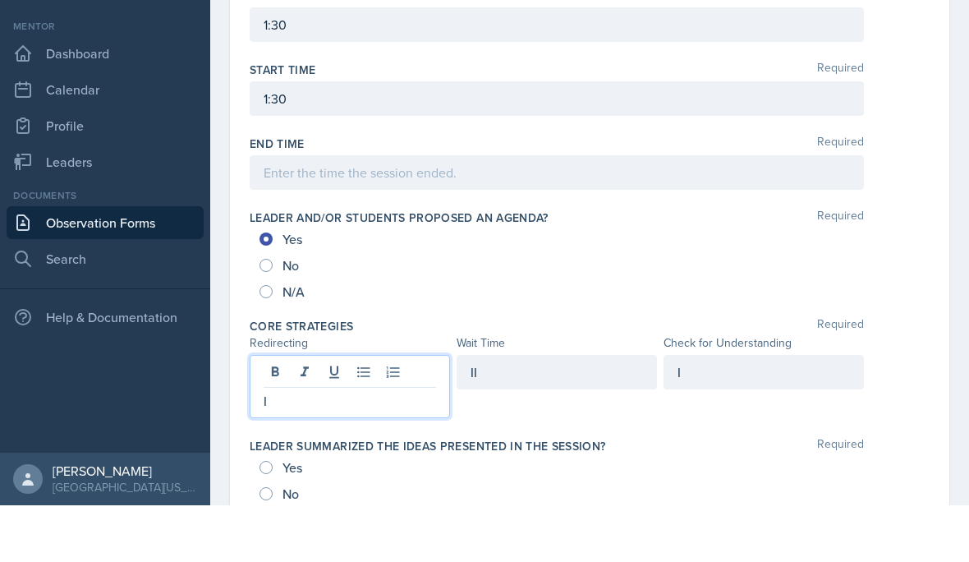
scroll to position [74, 0]
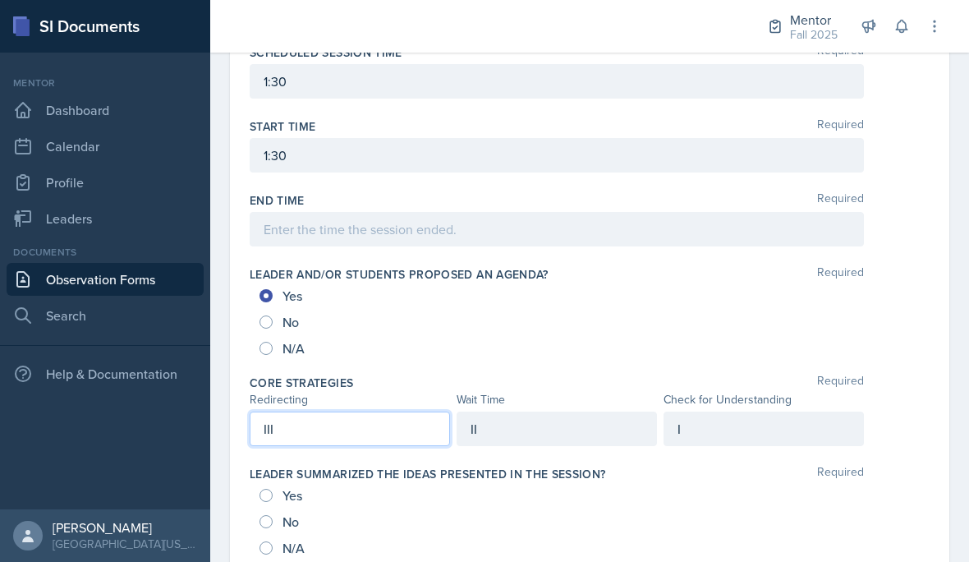
click at [540, 411] on div "II" at bounding box center [557, 428] width 200 height 34
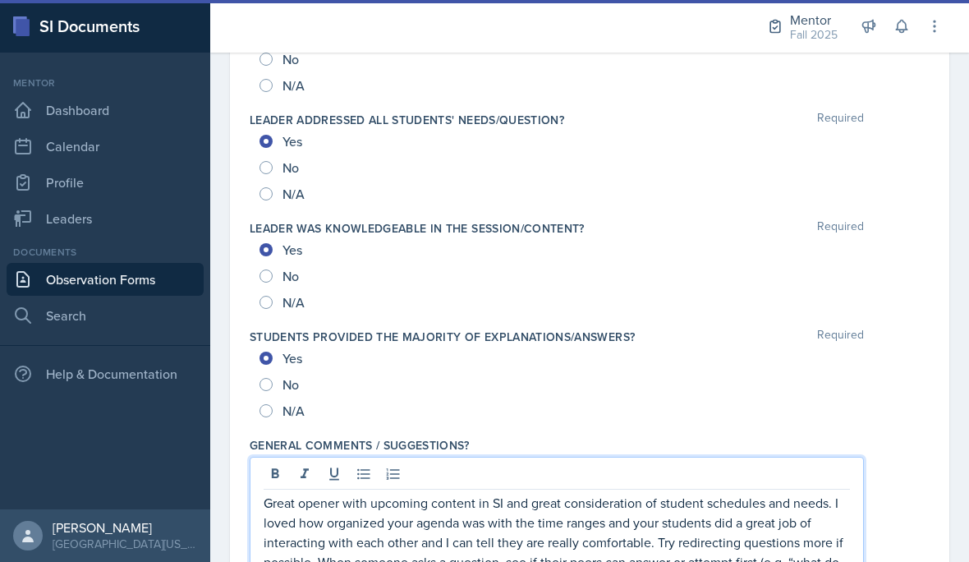
scroll to position [75, 0]
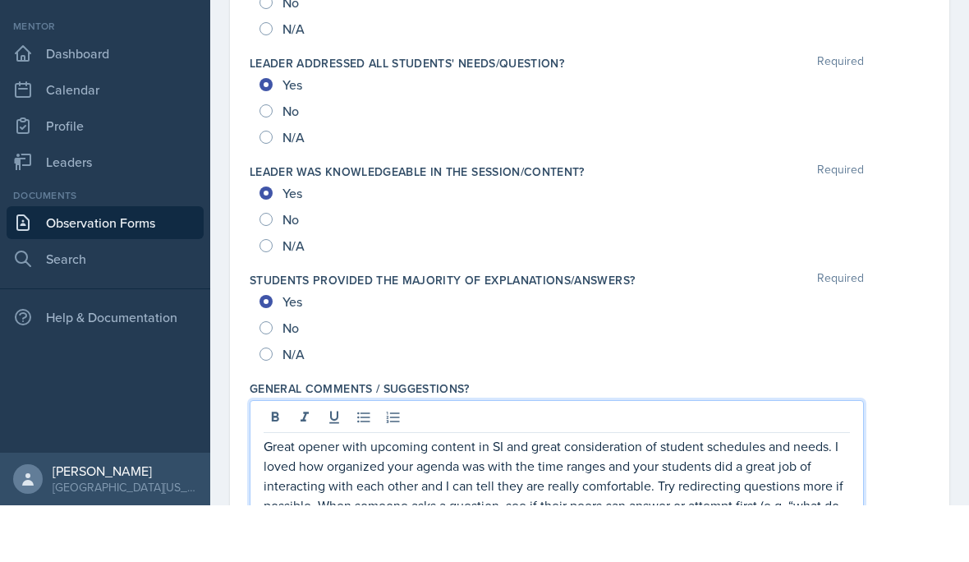
drag, startPoint x: 525, startPoint y: 481, endPoint x: 636, endPoint y: 437, distance: 119.4
click at [636, 493] on p "Great opener with upcoming content in SI and great consideration of student sch…" at bounding box center [557, 542] width 586 height 99
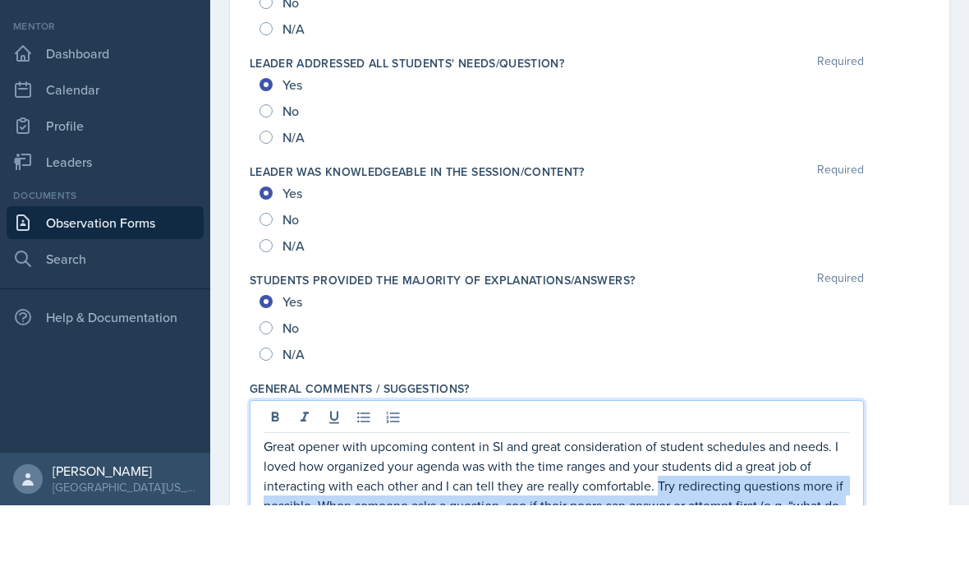
drag, startPoint x: 595, startPoint y: 452, endPoint x: 657, endPoint y: 409, distance: 74.9
click at [657, 493] on p "Great opener with upcoming content in SI and great consideration of student sch…" at bounding box center [557, 542] width 586 height 99
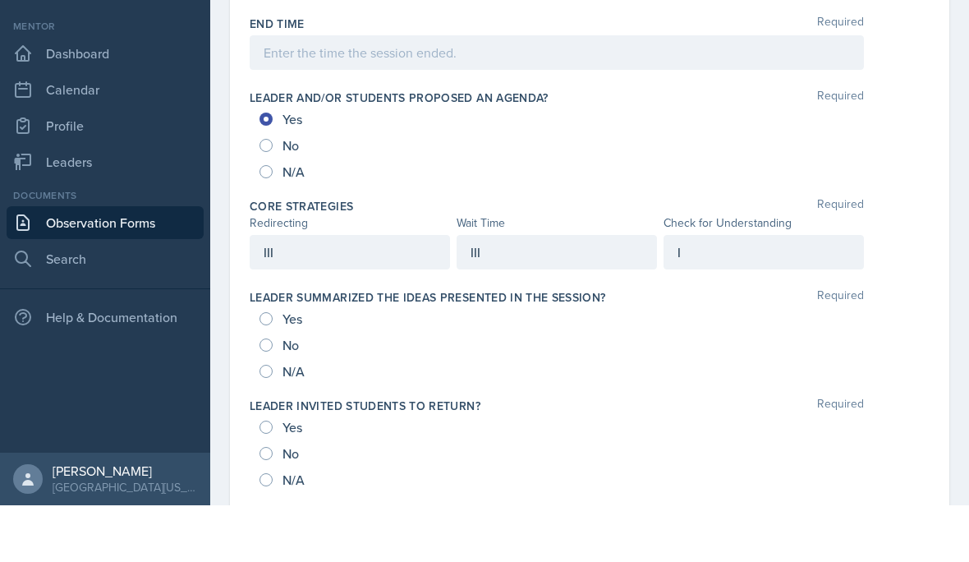
scroll to position [771, 0]
click at [539, 291] on div "III" at bounding box center [557, 308] width 200 height 34
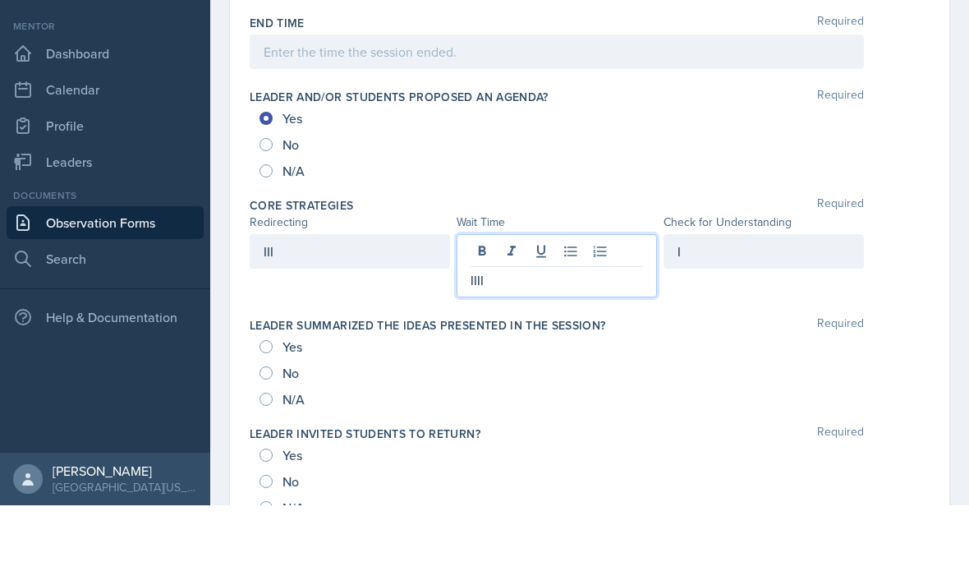
scroll to position [74, 0]
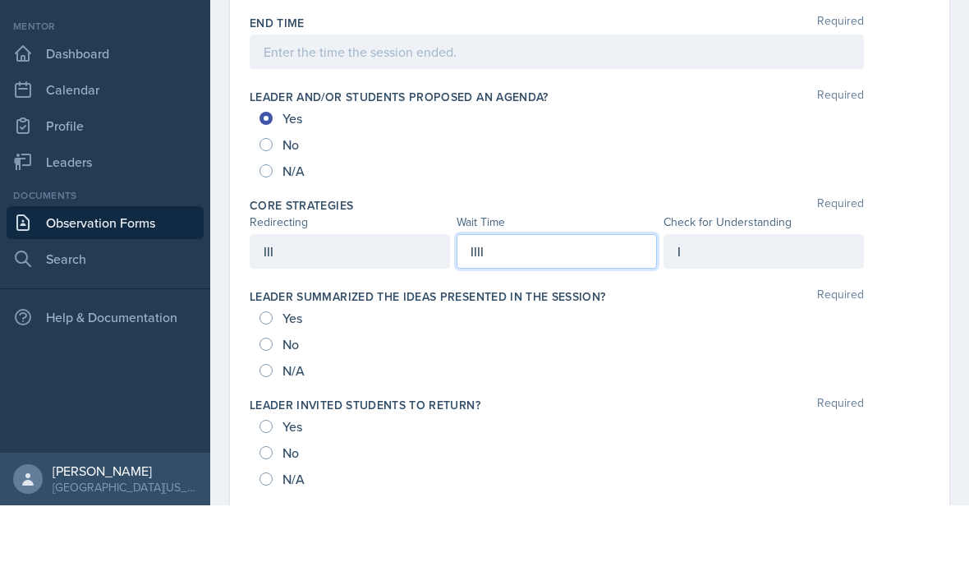
click at [769, 291] on div "I" at bounding box center [763, 308] width 200 height 34
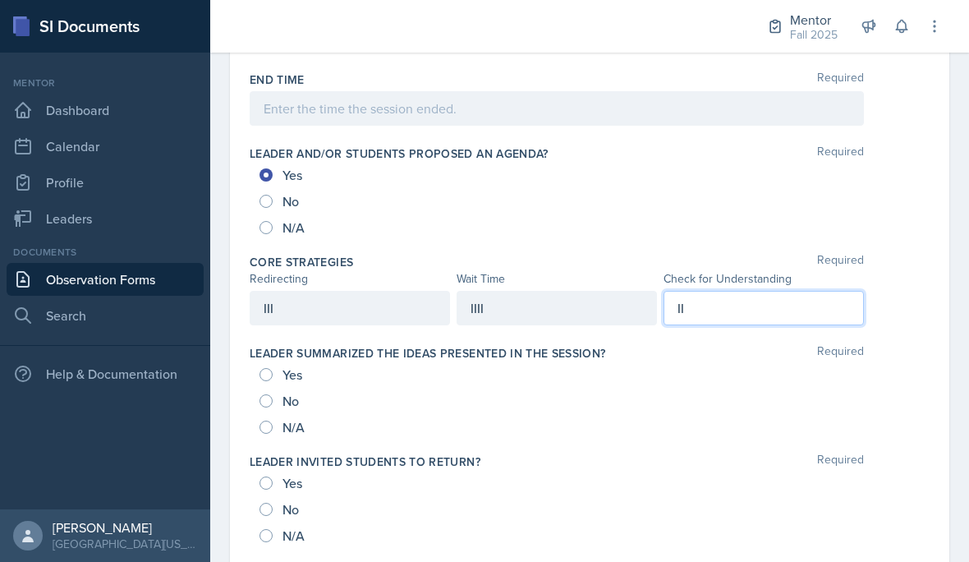
click at [500, 291] on div "IIII" at bounding box center [557, 308] width 200 height 34
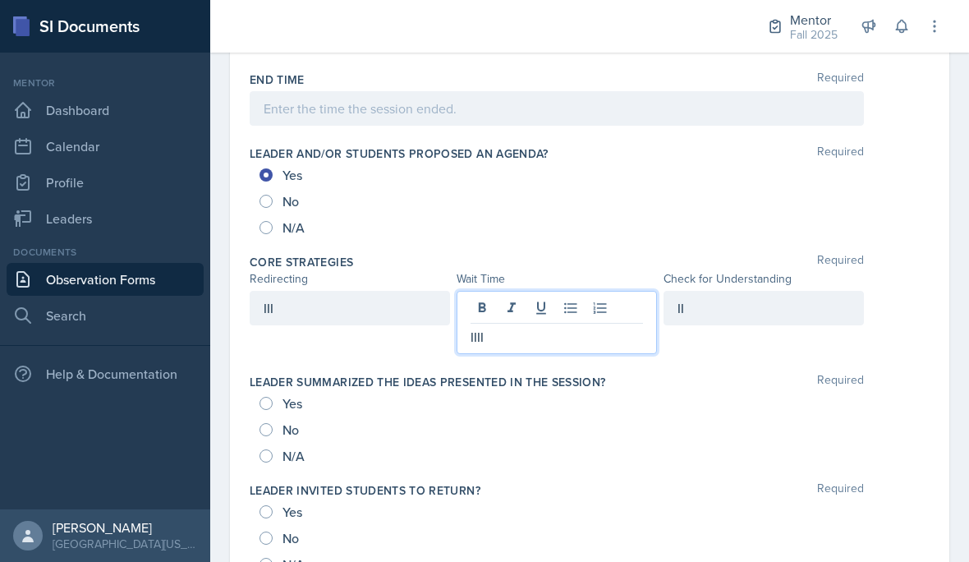
click at [549, 327] on p "IIII" at bounding box center [556, 337] width 172 height 20
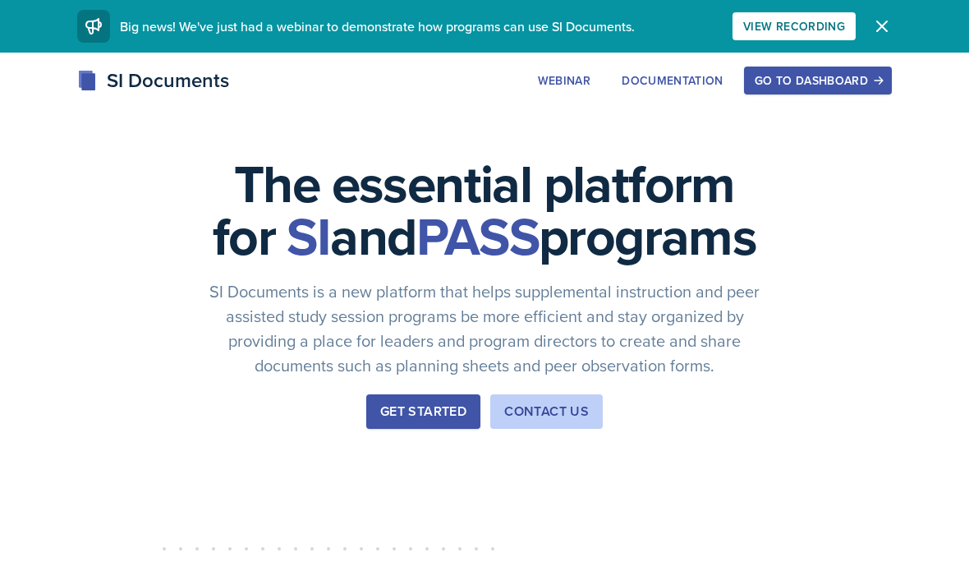
click at [805, 91] on button "Go to Dashboard" at bounding box center [818, 81] width 148 height 28
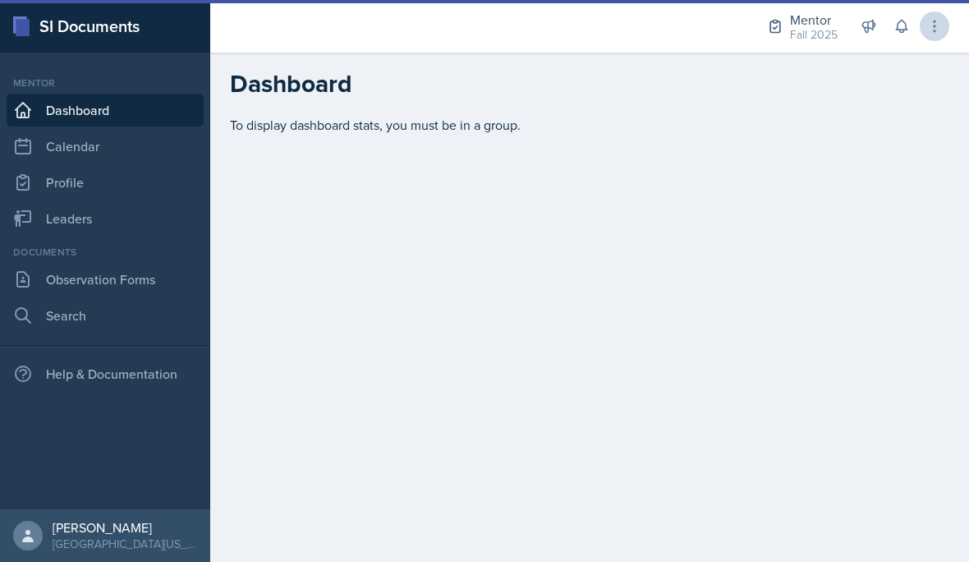
click at [940, 29] on icon at bounding box center [934, 26] width 16 height 16
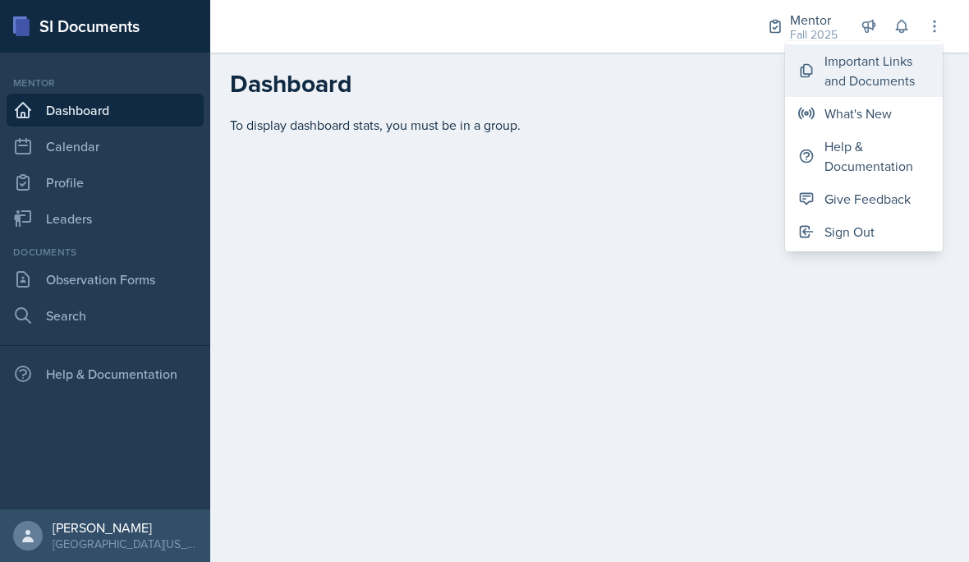
click at [887, 79] on div "Important Links and Documents" at bounding box center [876, 70] width 105 height 39
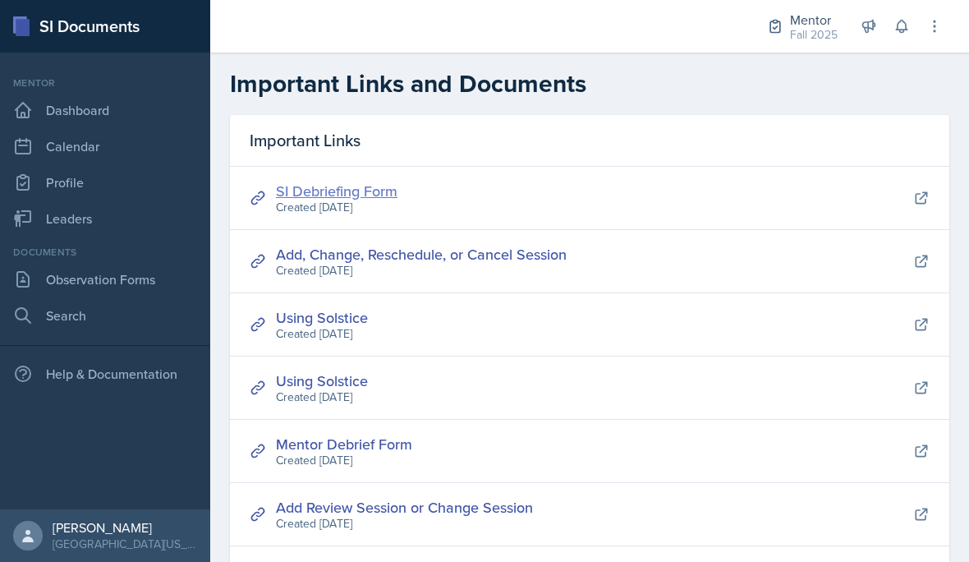
click at [342, 196] on link "SI Debriefing Form" at bounding box center [337, 191] width 122 height 21
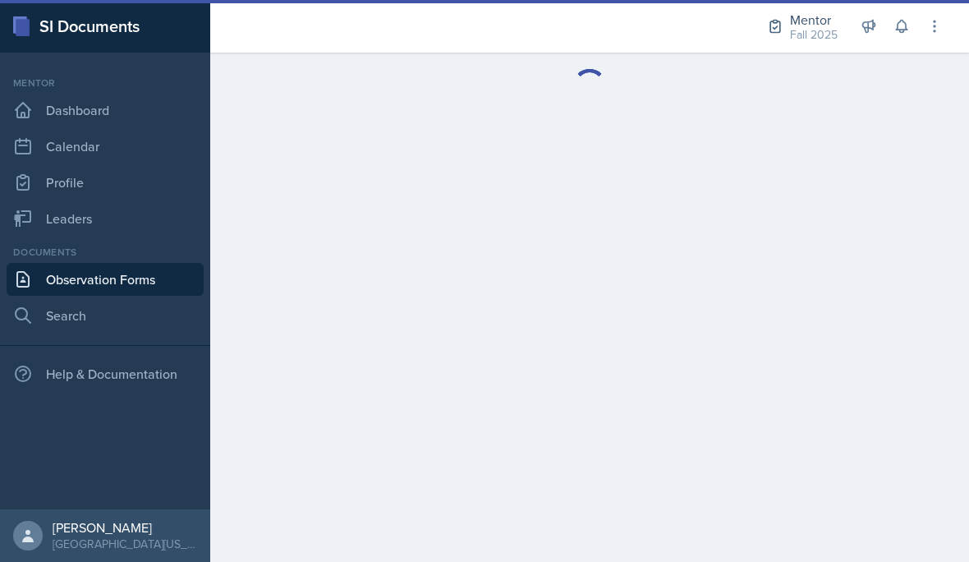
click at [374, 239] on main at bounding box center [589, 307] width 759 height 509
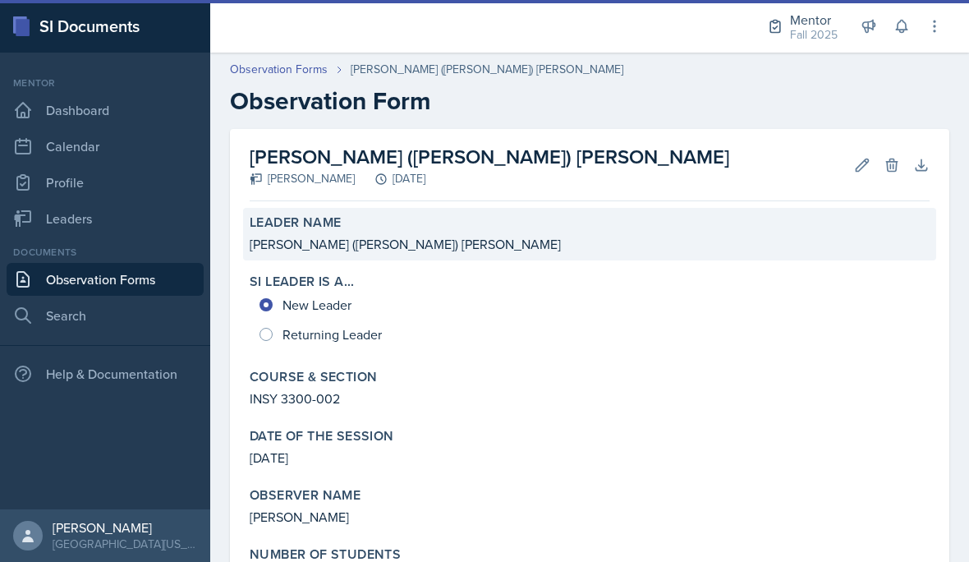
click at [358, 218] on div "Leader Name" at bounding box center [590, 222] width 680 height 16
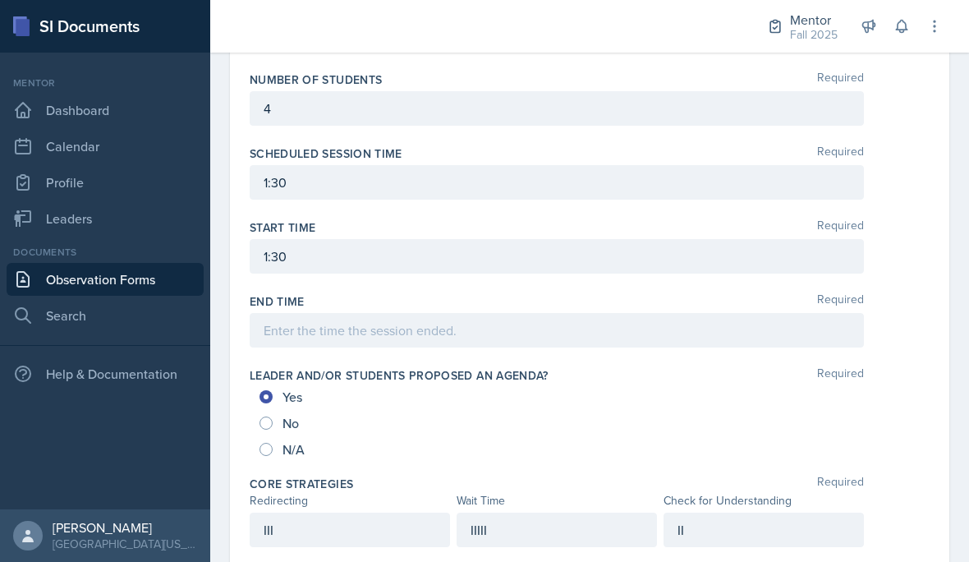
scroll to position [646, 0]
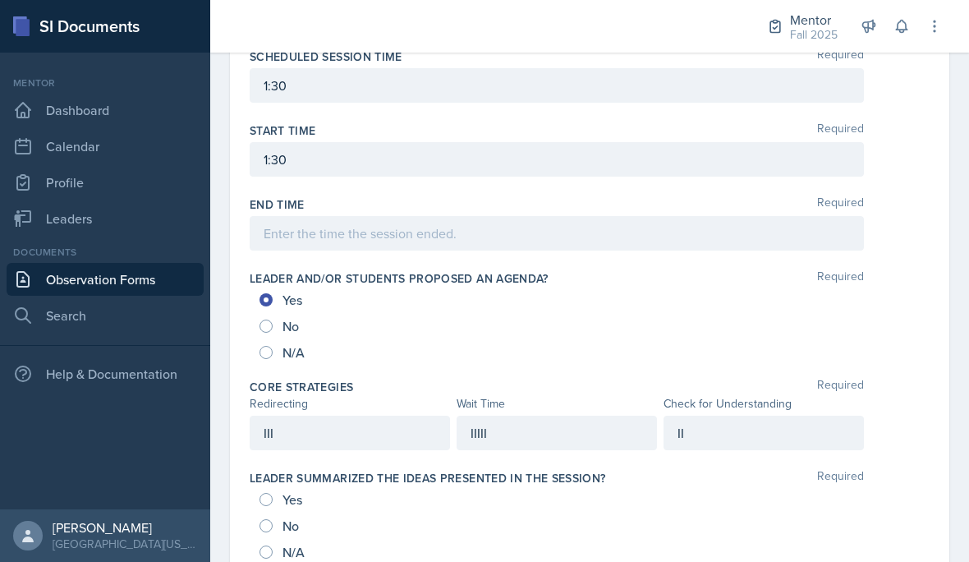
click at [358, 429] on div "III" at bounding box center [350, 432] width 200 height 34
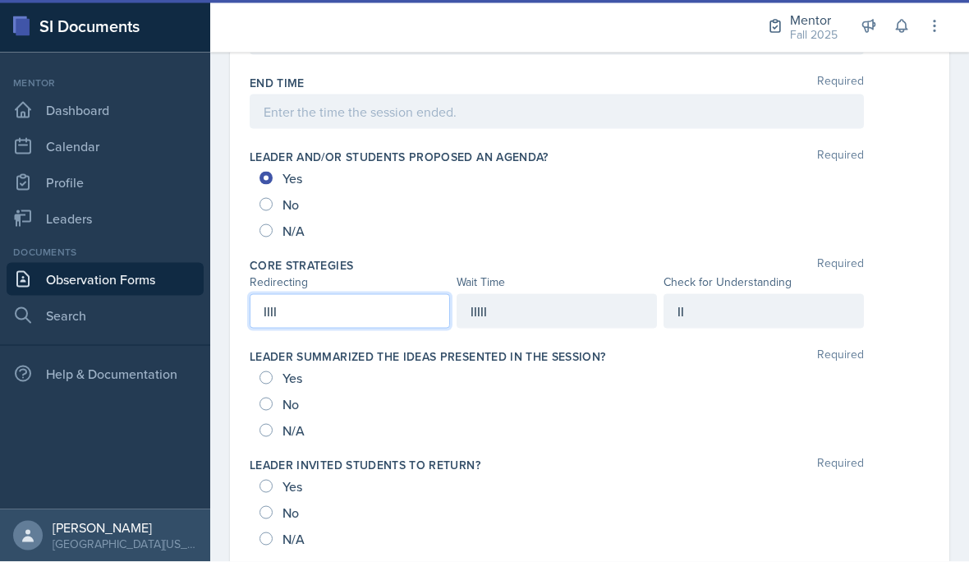
scroll to position [773, 0]
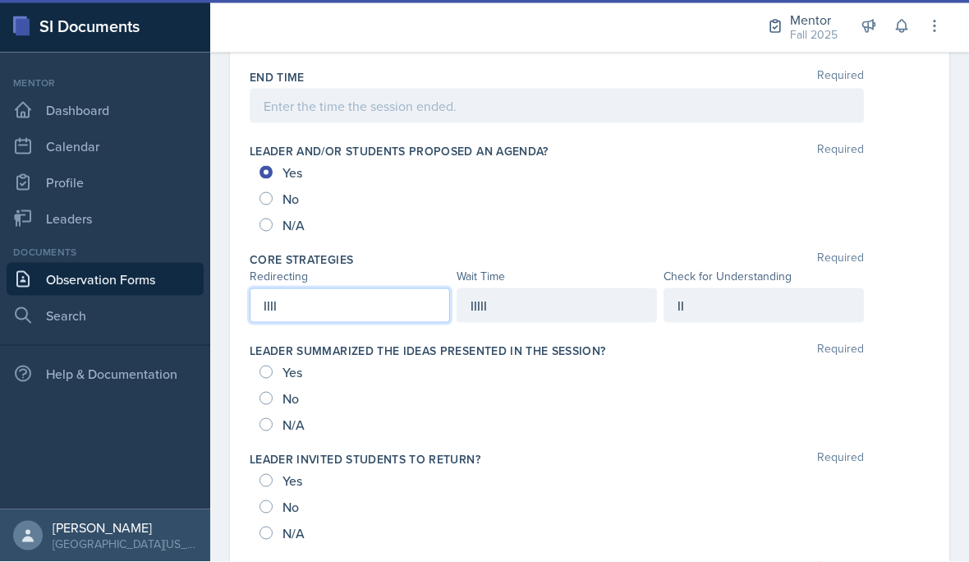
click at [270, 365] on input "Yes" at bounding box center [265, 371] width 13 height 13
radio input "true"
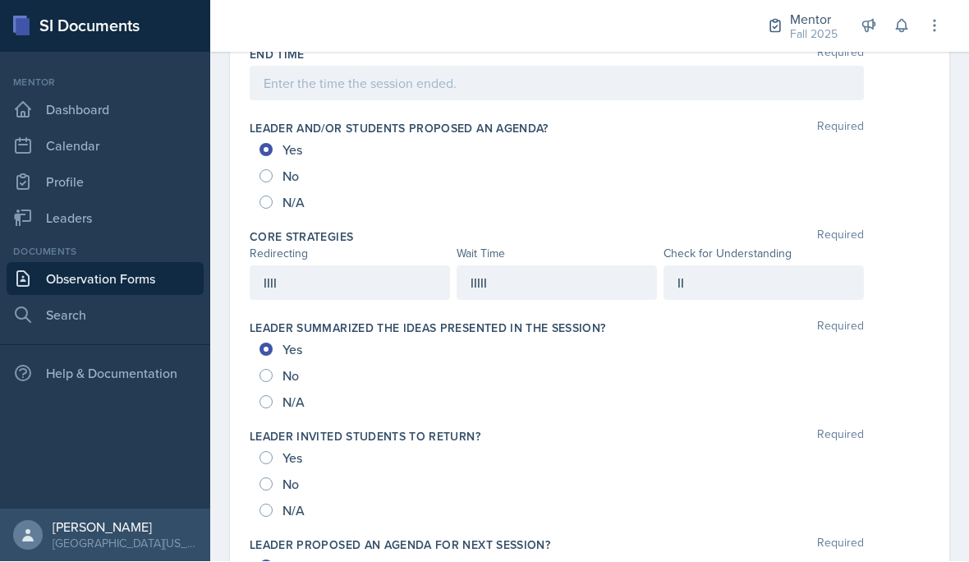
scroll to position [833, 0]
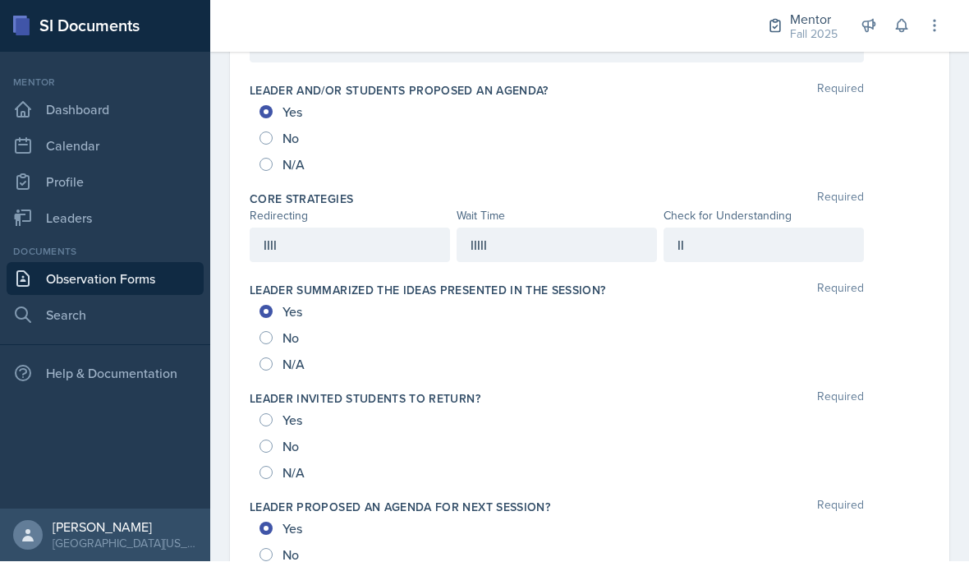
click at [723, 228] on div "II" at bounding box center [763, 245] width 200 height 34
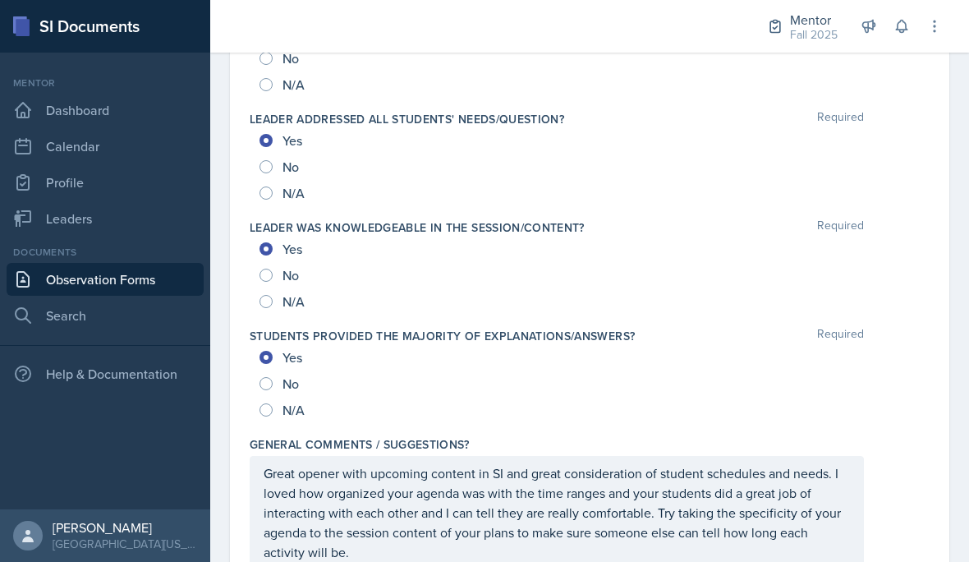
scroll to position [1763, 0]
click at [469, 479] on p "Great opener with upcoming content in SI and great consideration of student sch…" at bounding box center [557, 513] width 586 height 99
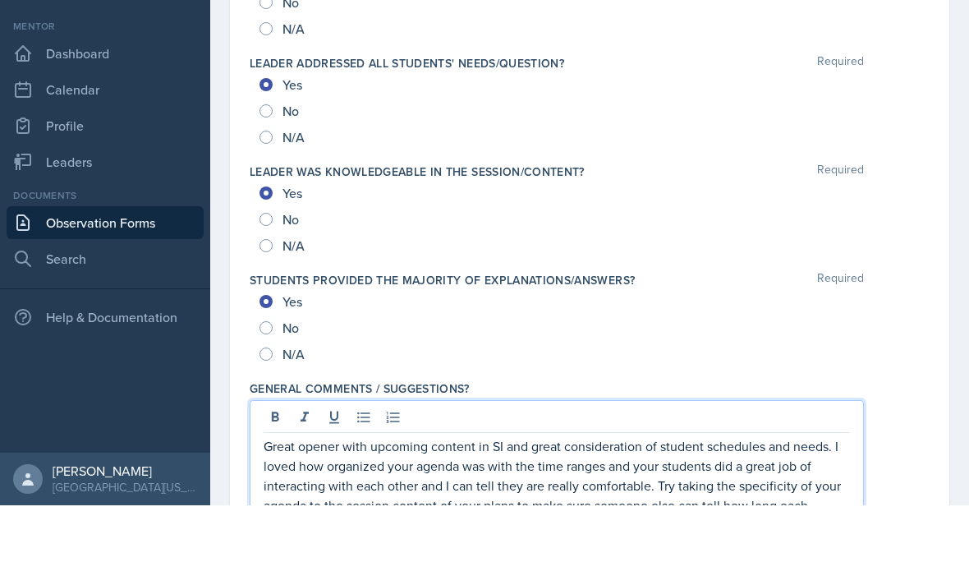
scroll to position [74, 0]
click at [330, 493] on p "Great opener with upcoming content in SI and great consideration of student sch…" at bounding box center [557, 542] width 586 height 99
click at [608, 493] on p "Great opener with upcoming content in SI and great consideration of student sch…" at bounding box center [557, 542] width 586 height 99
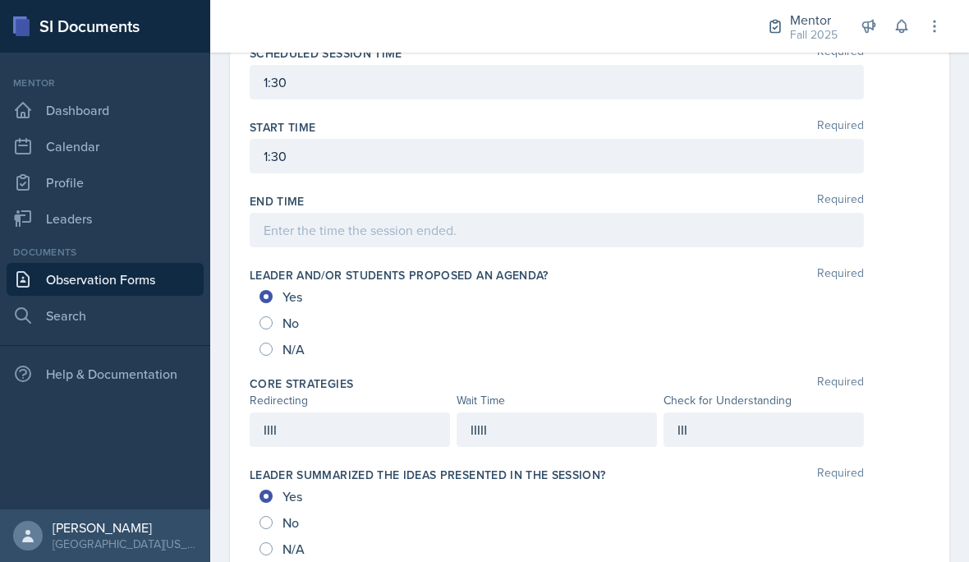
scroll to position [718, 0]
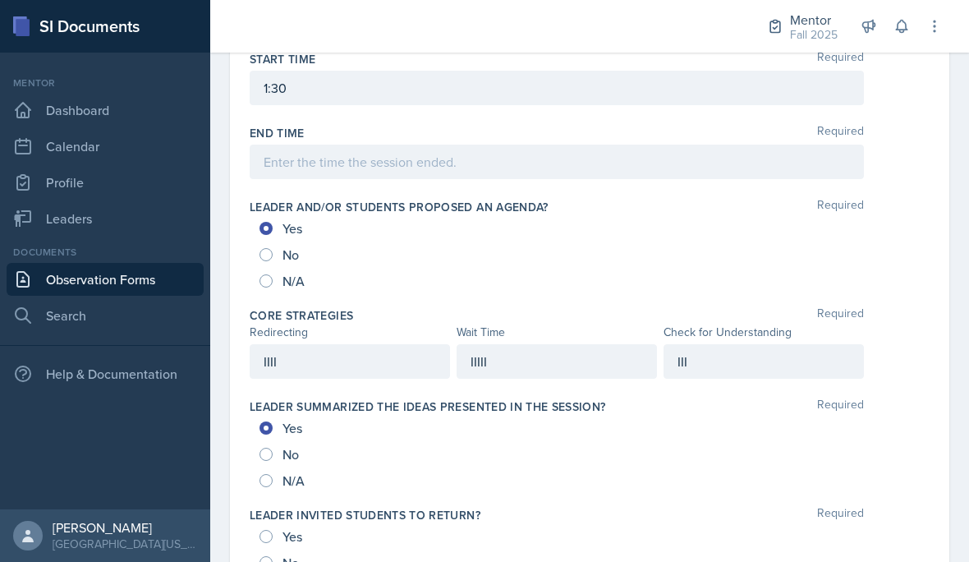
click at [283, 528] on span "Yes" at bounding box center [292, 536] width 20 height 16
click at [273, 530] on input "Yes" at bounding box center [265, 536] width 13 height 13
radio input "true"
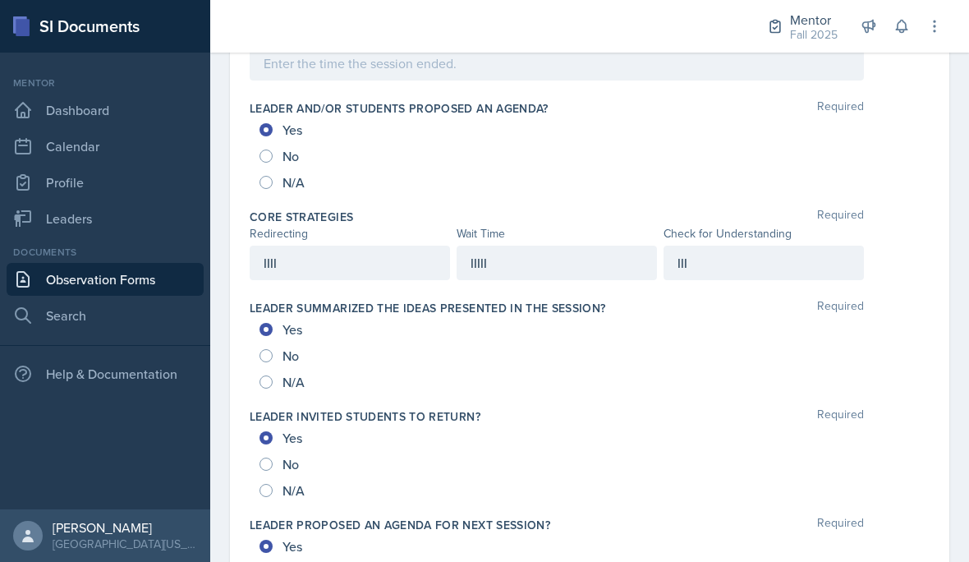
click at [268, 457] on input "No" at bounding box center [265, 463] width 13 height 13
radio input "true"
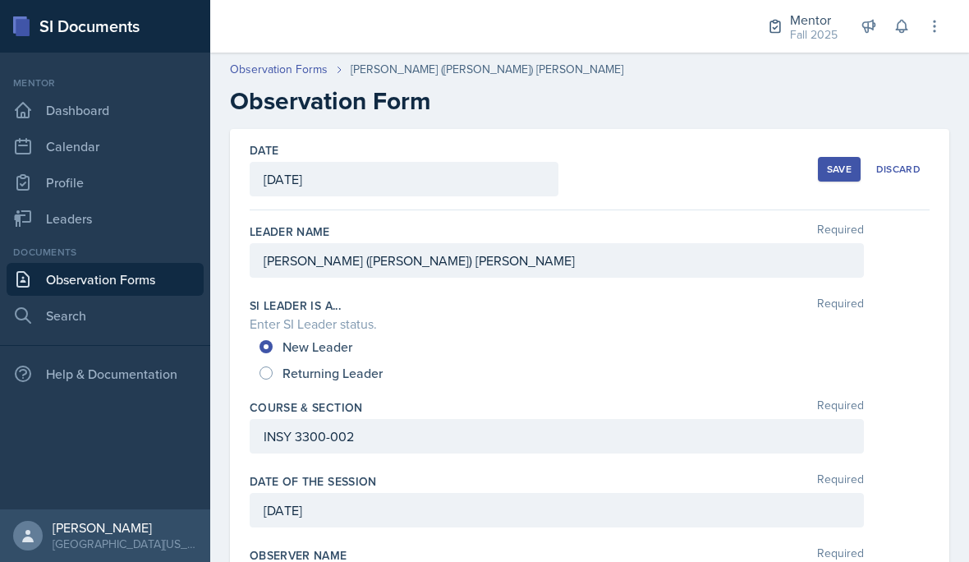
scroll to position [0, 0]
click at [845, 163] on div "Save" at bounding box center [839, 169] width 25 height 13
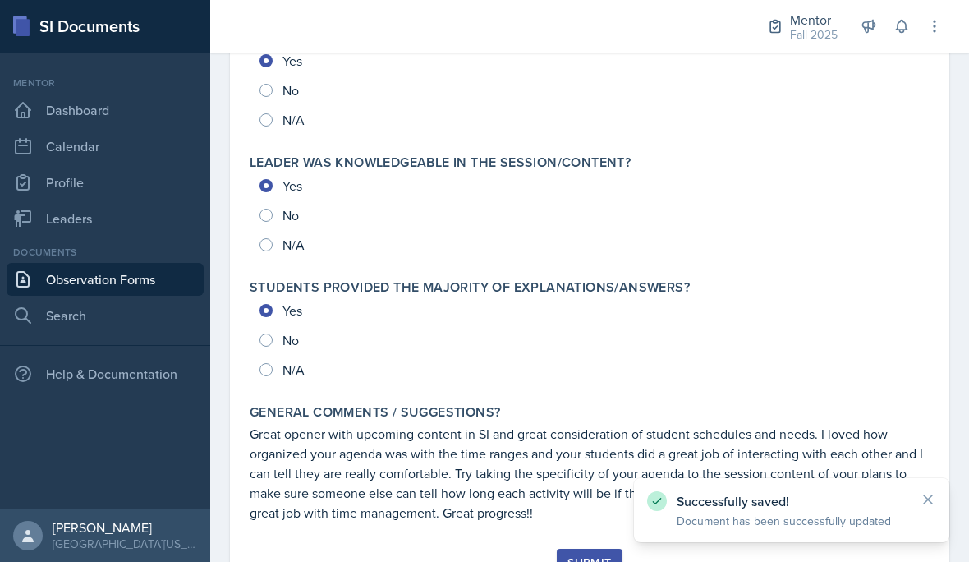
click at [584, 556] on div "Submit" at bounding box center [589, 562] width 44 height 13
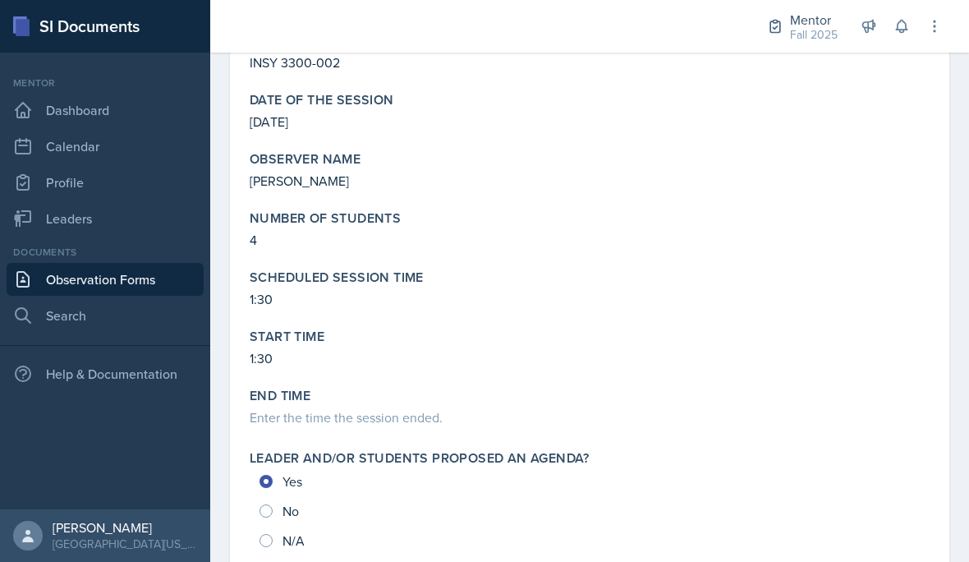
scroll to position [334, 0]
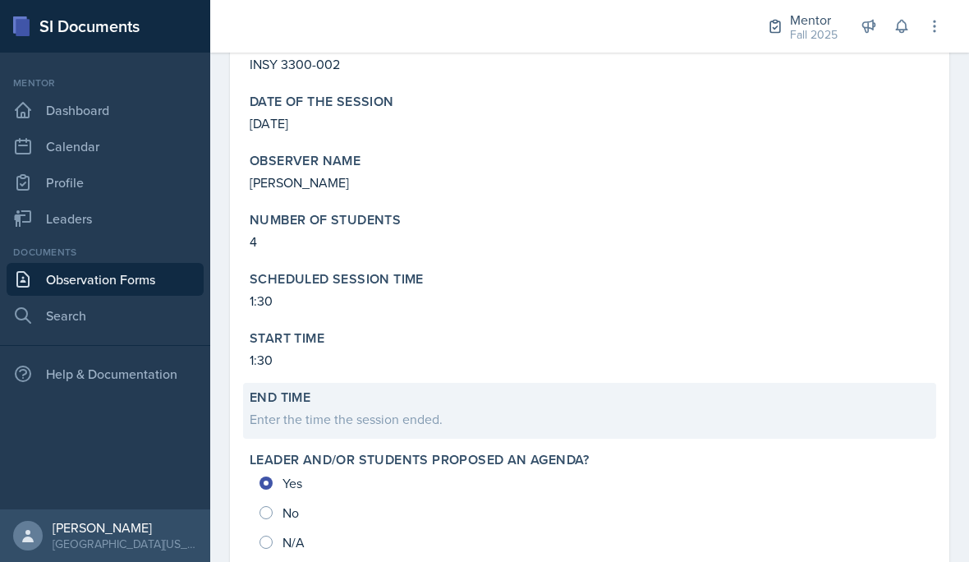
click at [324, 383] on div "End Time Enter the time the session ended." at bounding box center [589, 411] width 693 height 56
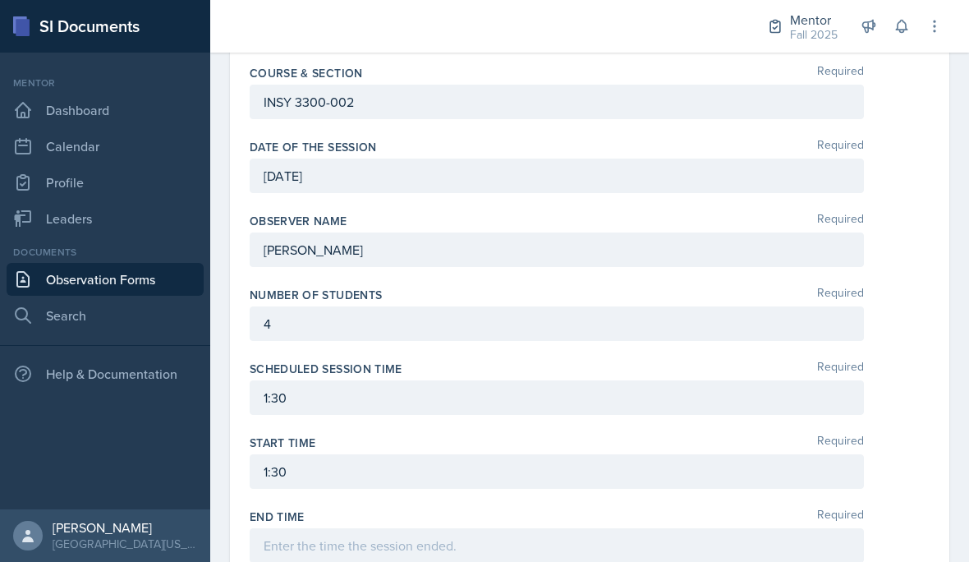
click at [341, 528] on div at bounding box center [557, 545] width 614 height 34
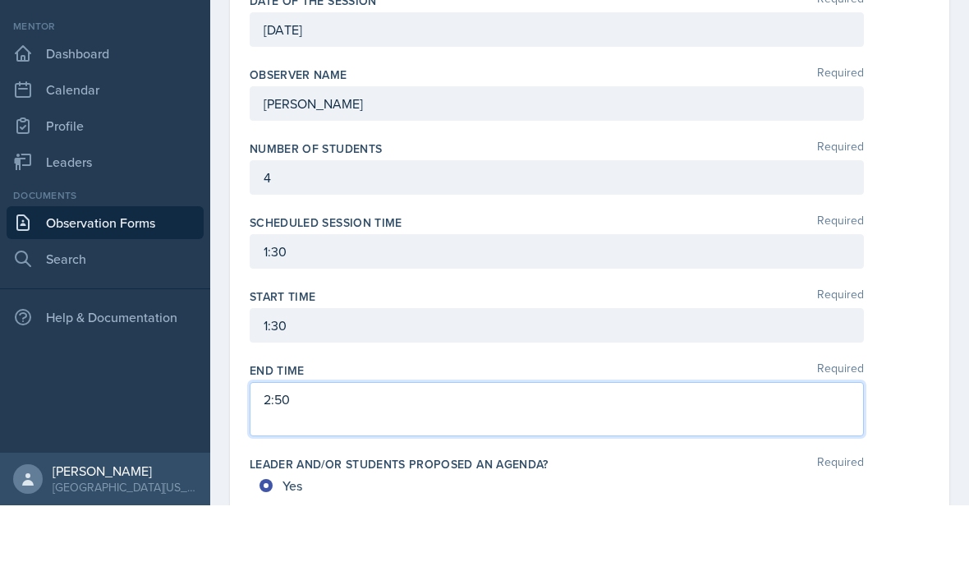
scroll to position [426, 0]
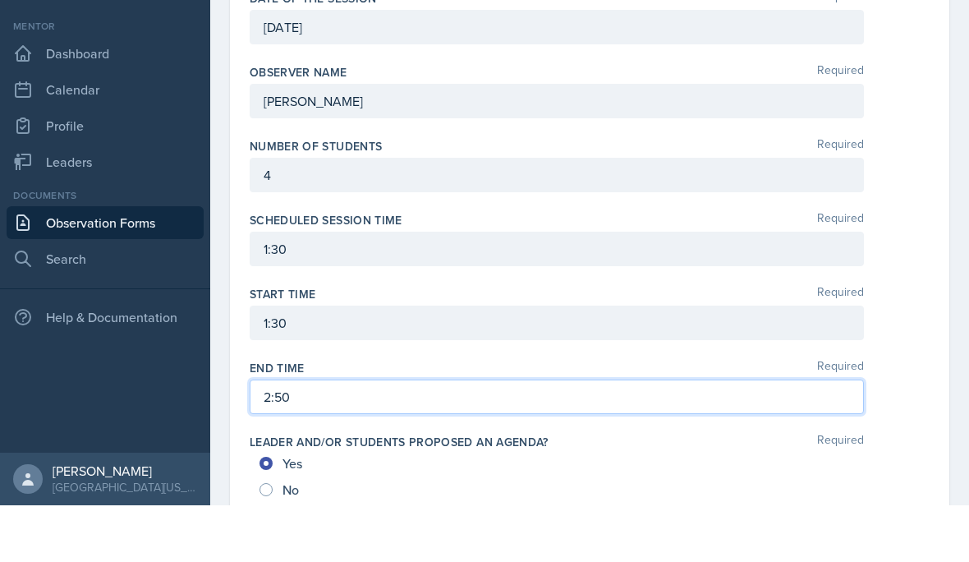
click at [923, 436] on div "2:50" at bounding box center [590, 453] width 680 height 34
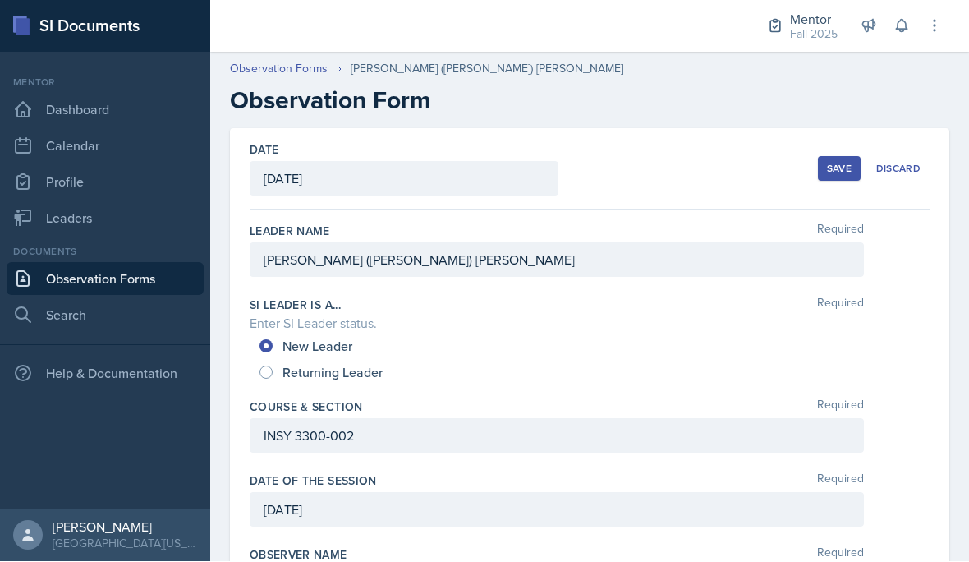
scroll to position [0, 0]
click at [833, 163] on div "Save" at bounding box center [839, 169] width 25 height 13
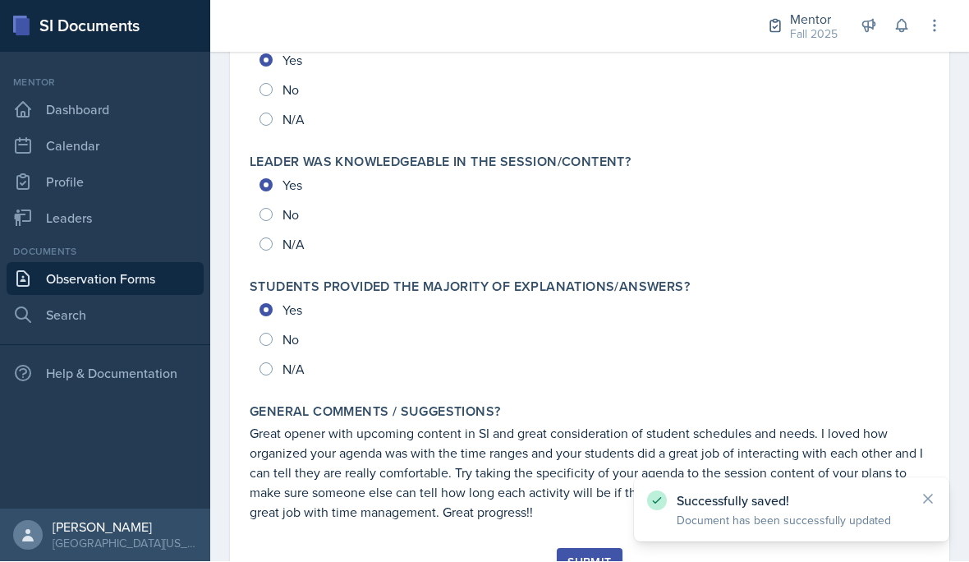
scroll to position [1828, 0]
click at [582, 556] on div "Submit" at bounding box center [589, 562] width 44 height 13
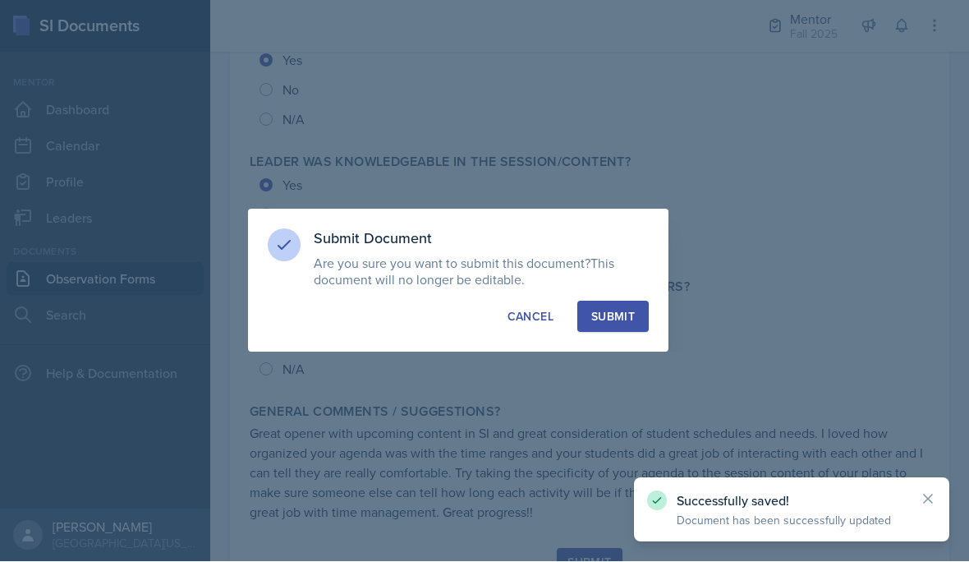
click at [621, 319] on div "Submit" at bounding box center [613, 317] width 44 height 16
radio input "true"
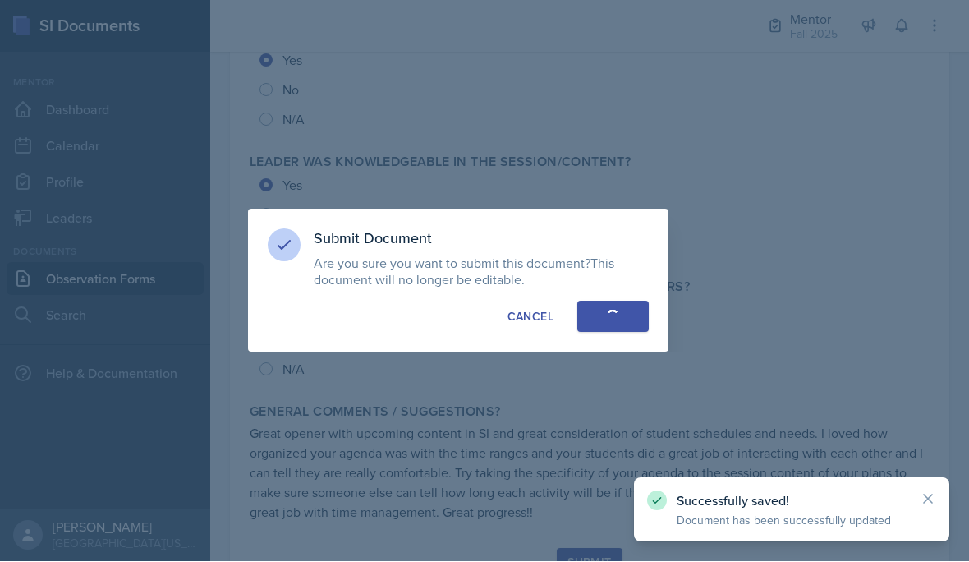
radio input "true"
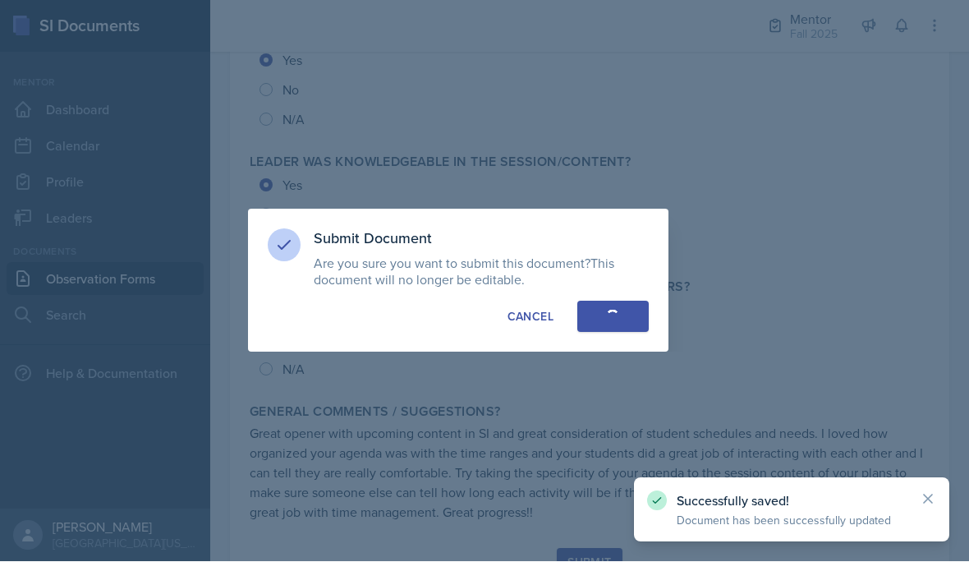
radio input "true"
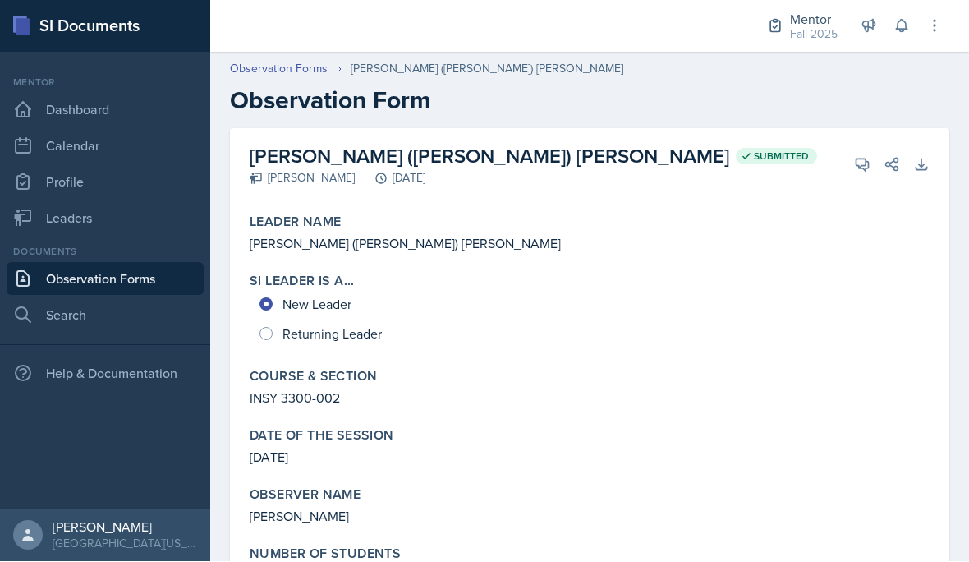
scroll to position [0, 0]
